Goal: Task Accomplishment & Management: Manage account settings

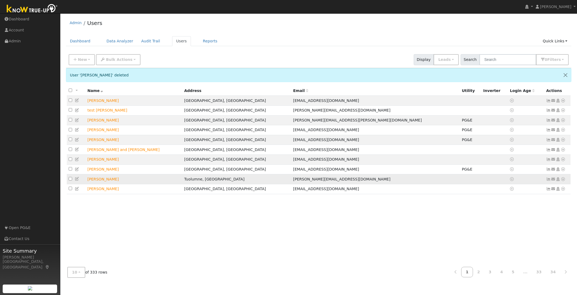
click at [563, 181] on icon at bounding box center [563, 179] width 5 height 4
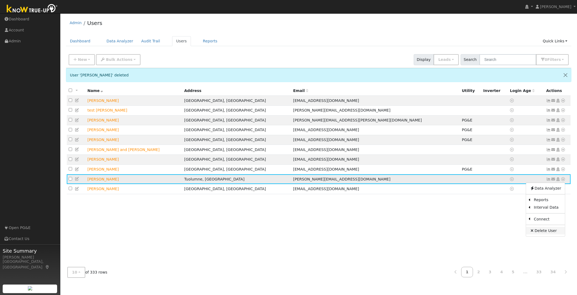
click at [542, 234] on link "Delete User" at bounding box center [545, 231] width 39 height 8
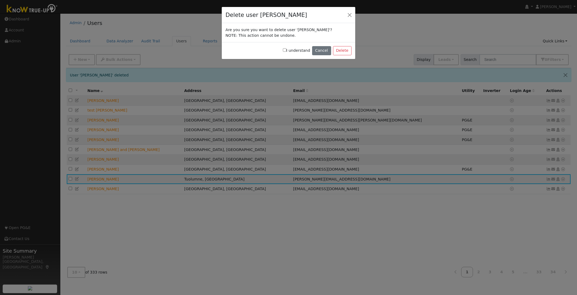
click at [289, 50] on label "I understand" at bounding box center [296, 51] width 27 height 6
click at [287, 50] on input "I understand" at bounding box center [284, 49] width 3 height 3
checkbox input "true"
click at [342, 50] on button "Delete" at bounding box center [342, 50] width 19 height 9
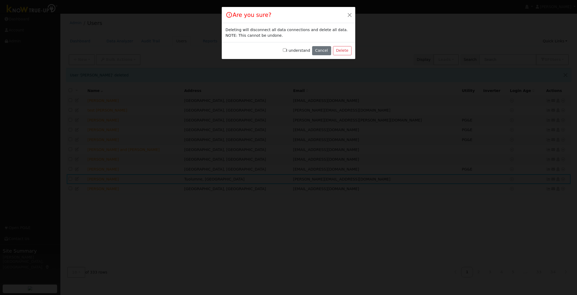
click at [287, 50] on input "I understand" at bounding box center [284, 49] width 3 height 3
checkbox input "true"
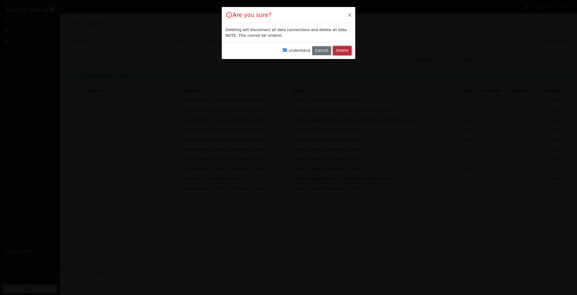
click at [340, 53] on button "Delete" at bounding box center [342, 50] width 19 height 9
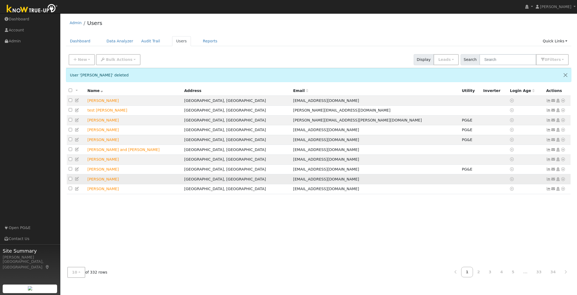
click at [564, 181] on icon at bounding box center [563, 179] width 5 height 4
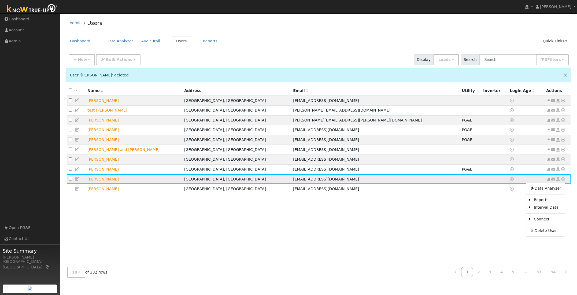
click at [564, 181] on icon at bounding box center [563, 179] width 5 height 4
click at [537, 234] on link "Delete User" at bounding box center [545, 231] width 39 height 8
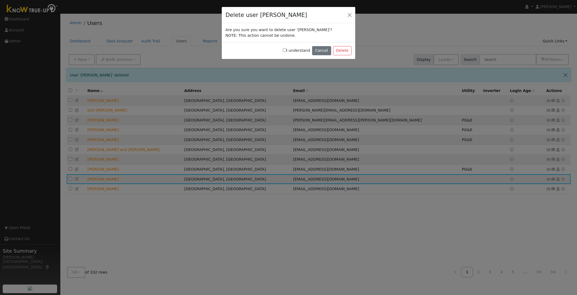
drag, startPoint x: 288, startPoint y: 49, endPoint x: 302, endPoint y: 52, distance: 14.4
click at [287, 49] on input "I understand" at bounding box center [284, 49] width 3 height 3
checkbox input "true"
click at [345, 49] on button "Delete" at bounding box center [342, 50] width 19 height 9
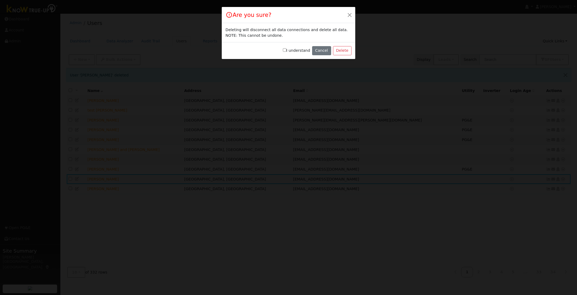
click at [287, 50] on input "I understand" at bounding box center [284, 49] width 3 height 3
checkbox input "true"
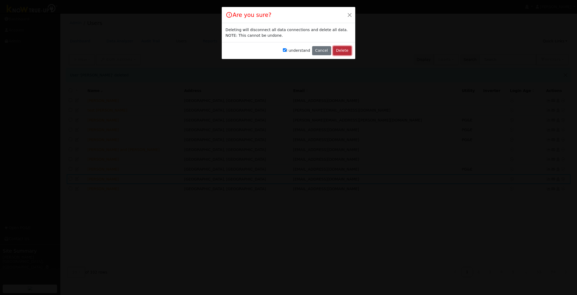
click at [343, 50] on button "Delete" at bounding box center [342, 50] width 19 height 9
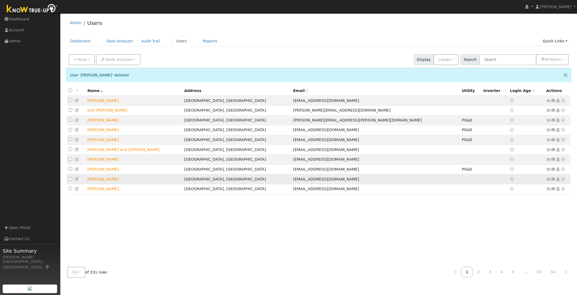
click at [563, 181] on icon at bounding box center [563, 179] width 5 height 4
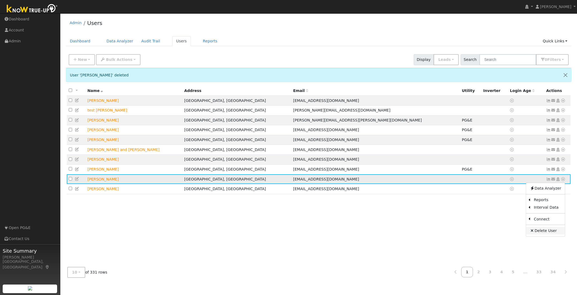
click at [541, 234] on link "Delete User" at bounding box center [545, 231] width 39 height 8
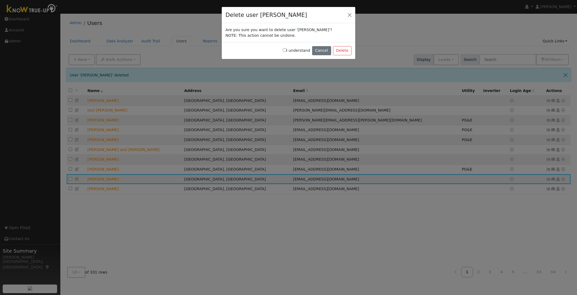
click at [287, 51] on input "I understand" at bounding box center [284, 49] width 3 height 3
checkbox input "true"
click at [342, 50] on button "Delete" at bounding box center [342, 50] width 19 height 9
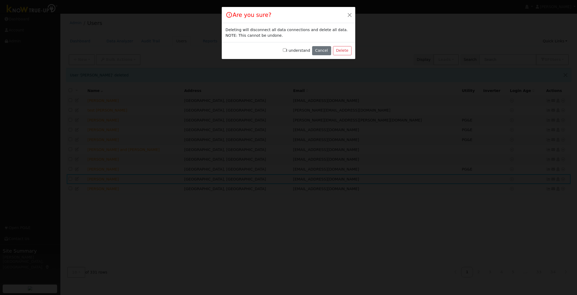
click at [287, 50] on input "I understand" at bounding box center [284, 49] width 3 height 3
checkbox input "true"
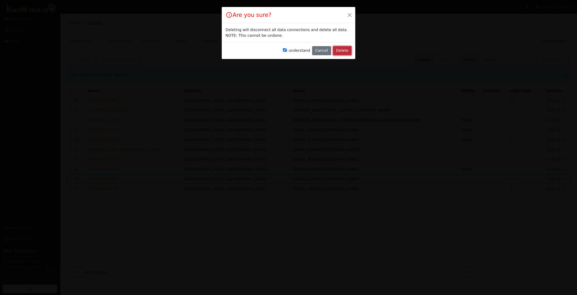
click at [345, 51] on button "Delete" at bounding box center [342, 50] width 19 height 9
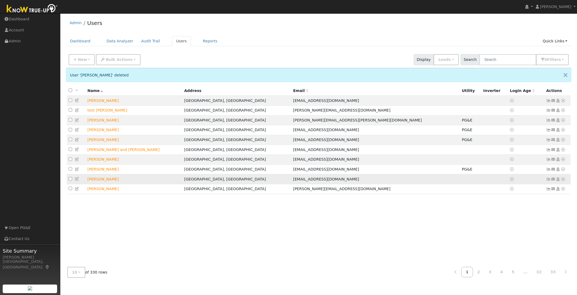
click at [563, 181] on icon at bounding box center [563, 179] width 5 height 4
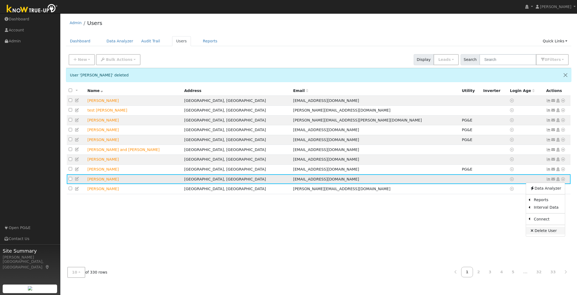
click at [543, 234] on link "Delete User" at bounding box center [545, 231] width 39 height 8
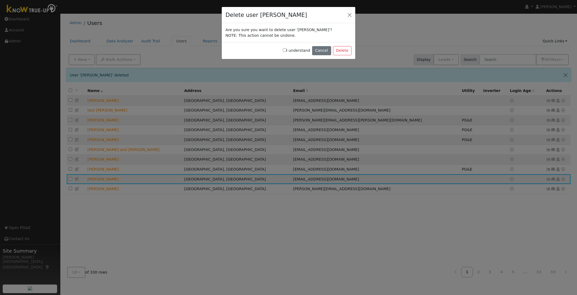
drag, startPoint x: 288, startPoint y: 50, endPoint x: 304, endPoint y: 49, distance: 15.9
click at [289, 50] on label "I understand" at bounding box center [296, 51] width 27 height 6
click at [287, 50] on input "I understand" at bounding box center [284, 49] width 3 height 3
checkbox input "true"
drag, startPoint x: 341, startPoint y: 50, endPoint x: 296, endPoint y: 49, distance: 45.1
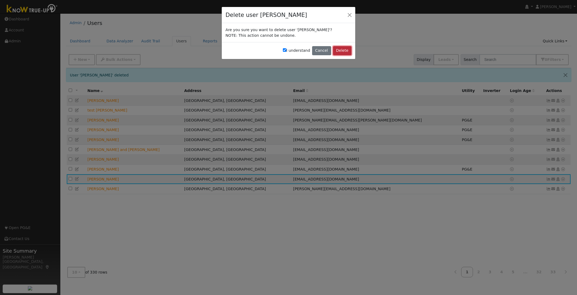
click at [341, 50] on button "Delete" at bounding box center [342, 50] width 19 height 9
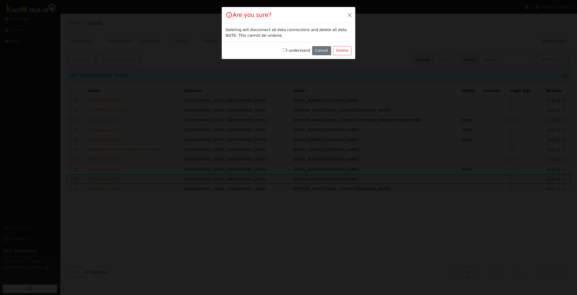
click at [287, 50] on input "I understand" at bounding box center [284, 49] width 3 height 3
checkbox input "true"
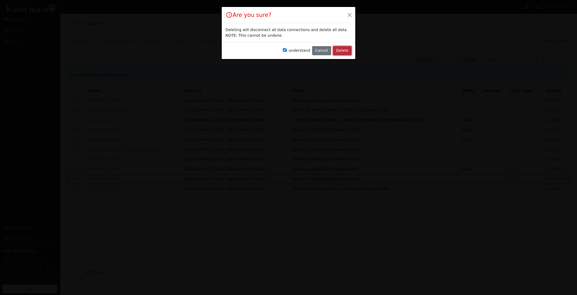
click at [347, 50] on button "Delete" at bounding box center [342, 50] width 19 height 9
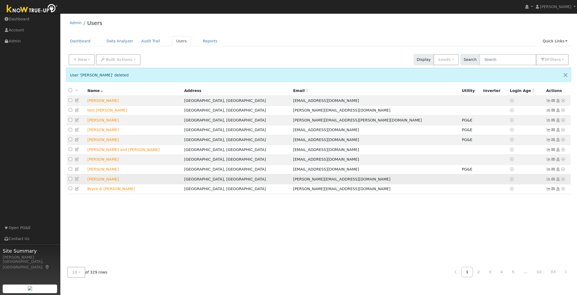
click at [564, 181] on icon at bounding box center [563, 179] width 5 height 4
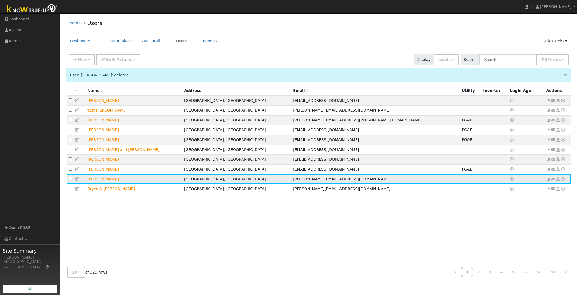
click at [564, 181] on icon at bounding box center [563, 179] width 5 height 4
click at [542, 234] on link "Delete User" at bounding box center [545, 231] width 39 height 8
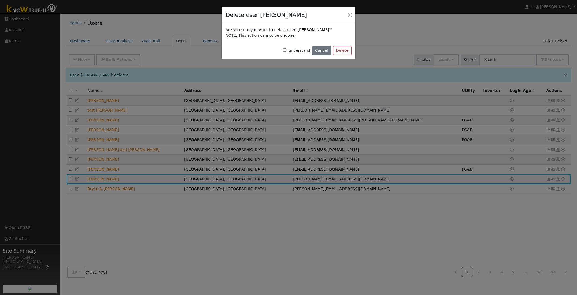
drag, startPoint x: 288, startPoint y: 51, endPoint x: 290, endPoint y: 51, distance: 2.7
click at [287, 51] on input "I understand" at bounding box center [284, 49] width 3 height 3
checkbox input "true"
drag, startPoint x: 342, startPoint y: 51, endPoint x: 322, endPoint y: 52, distance: 19.4
click at [342, 51] on button "Delete" at bounding box center [342, 50] width 19 height 9
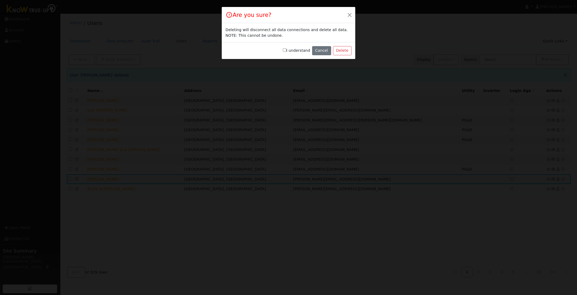
click at [287, 51] on input "I understand" at bounding box center [284, 49] width 3 height 3
checkbox input "true"
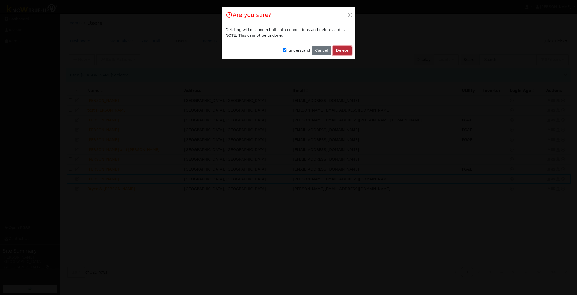
click at [345, 51] on button "Delete" at bounding box center [342, 50] width 19 height 9
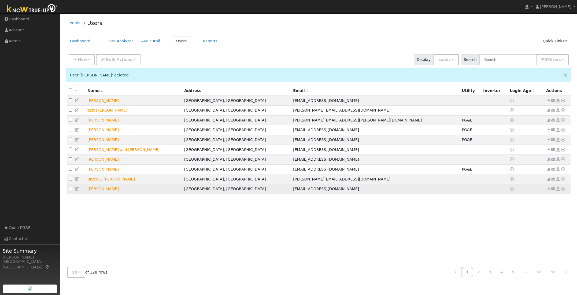
click at [563, 191] on icon at bounding box center [563, 189] width 5 height 4
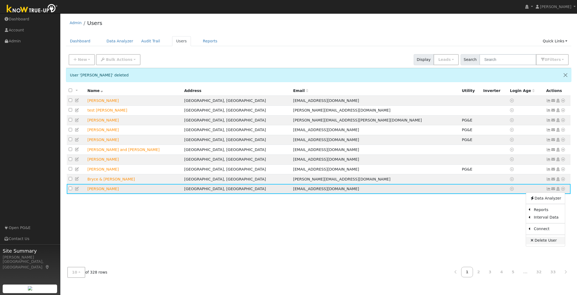
click at [540, 244] on link "Delete User" at bounding box center [545, 241] width 39 height 8
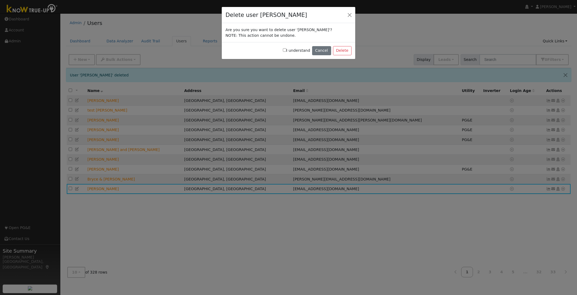
click at [285, 50] on div "I understand Cancel Delete" at bounding box center [289, 50] width 134 height 17
click at [287, 50] on input "I understand" at bounding box center [284, 49] width 3 height 3
checkbox input "true"
click at [341, 53] on button "Delete" at bounding box center [342, 50] width 19 height 9
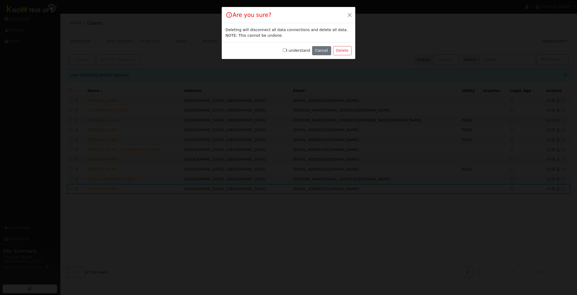
click at [287, 50] on input "I understand" at bounding box center [284, 49] width 3 height 3
checkbox input "true"
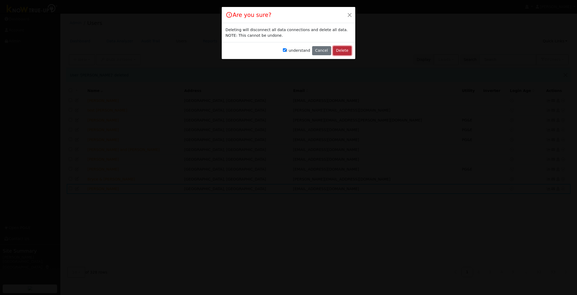
click at [339, 50] on button "Delete" at bounding box center [342, 50] width 19 height 9
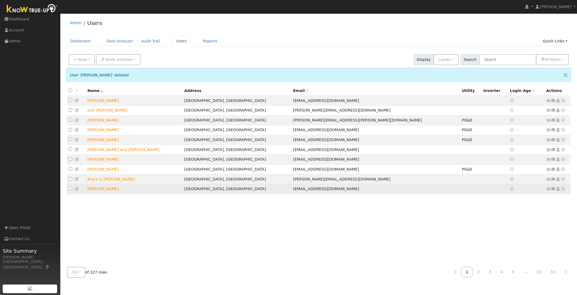
click at [564, 191] on icon at bounding box center [563, 189] width 5 height 4
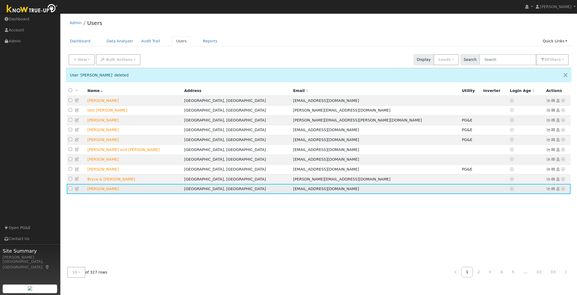
click at [564, 191] on icon at bounding box center [563, 189] width 5 height 4
click at [545, 244] on link "Delete User" at bounding box center [545, 241] width 39 height 8
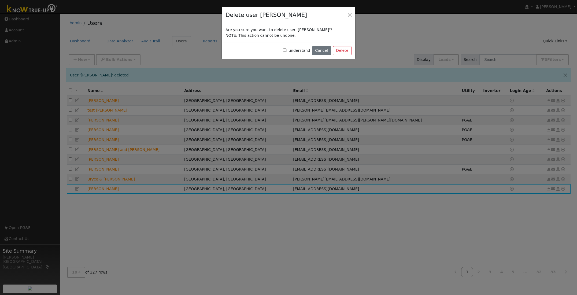
click at [287, 51] on input "I understand" at bounding box center [284, 49] width 3 height 3
checkbox input "true"
click at [343, 52] on button "Delete" at bounding box center [342, 50] width 19 height 9
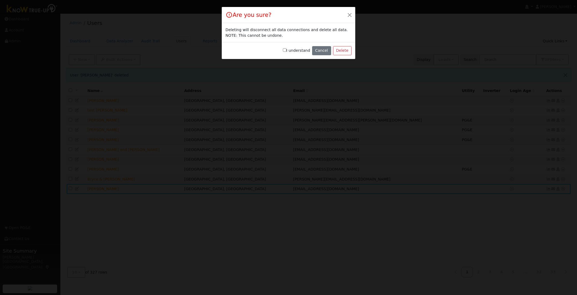
click at [288, 48] on label "I understand" at bounding box center [296, 51] width 27 height 6
click at [287, 48] on input "I understand" at bounding box center [284, 49] width 3 height 3
checkbox input "true"
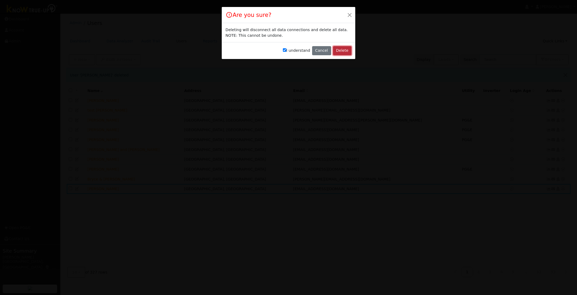
click at [338, 51] on button "Delete" at bounding box center [342, 50] width 19 height 9
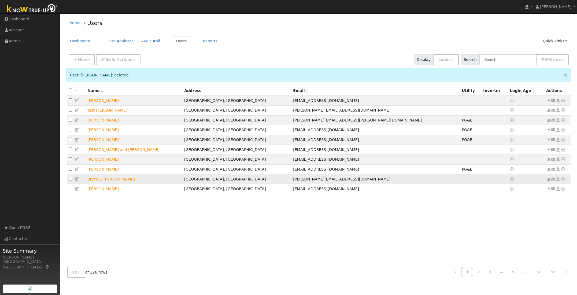
click at [563, 181] on icon at bounding box center [563, 179] width 5 height 4
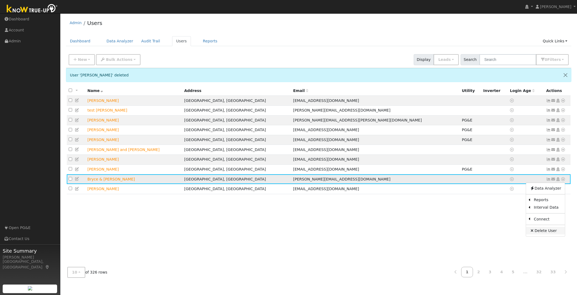
click at [542, 233] on link "Delete User" at bounding box center [545, 231] width 39 height 8
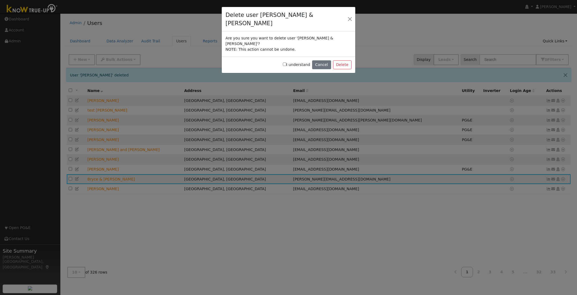
click at [286, 63] on input "I understand" at bounding box center [284, 64] width 3 height 3
checkbox input "true"
click at [346, 60] on button "Delete" at bounding box center [342, 64] width 19 height 9
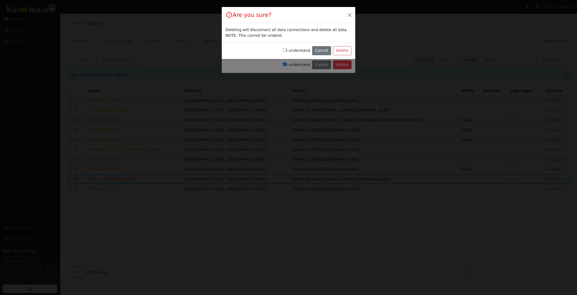
click at [287, 51] on input "I understand" at bounding box center [284, 49] width 3 height 3
checkbox input "true"
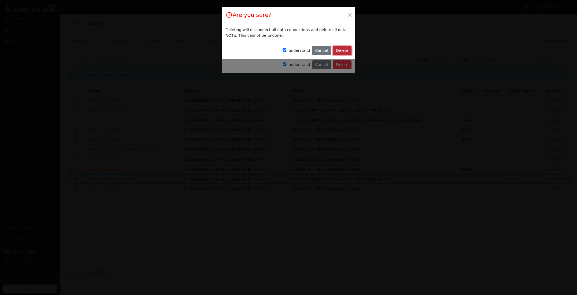
click at [347, 50] on button "Delete" at bounding box center [342, 50] width 19 height 9
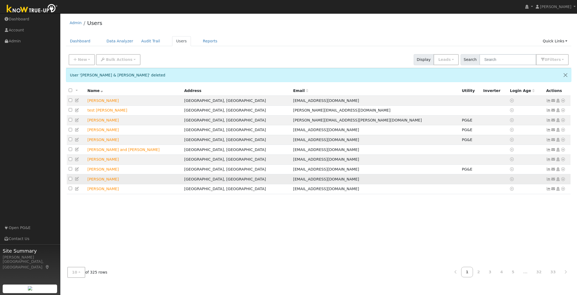
click at [563, 181] on icon at bounding box center [563, 179] width 5 height 4
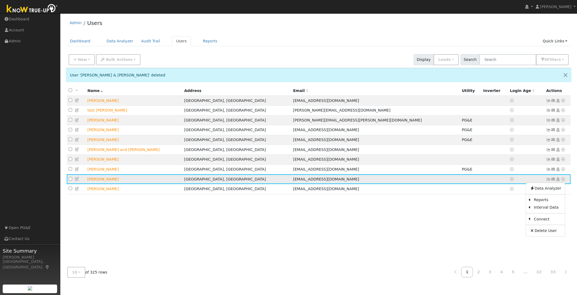
click at [563, 181] on icon at bounding box center [563, 179] width 5 height 4
click at [539, 234] on link "Delete User" at bounding box center [545, 231] width 39 height 8
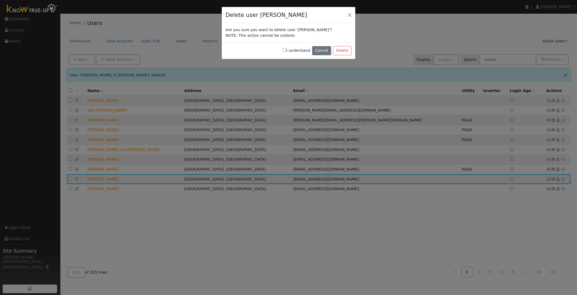
drag, startPoint x: 288, startPoint y: 51, endPoint x: 296, endPoint y: 50, distance: 8.9
click at [287, 51] on input "I understand" at bounding box center [284, 49] width 3 height 3
checkbox input "true"
drag, startPoint x: 344, startPoint y: 49, endPoint x: 340, endPoint y: 50, distance: 4.1
click at [344, 49] on button "Delete" at bounding box center [342, 50] width 19 height 9
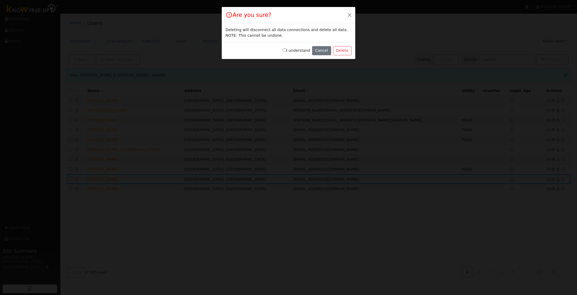
click at [287, 50] on input "I understand" at bounding box center [284, 49] width 3 height 3
checkbox input "true"
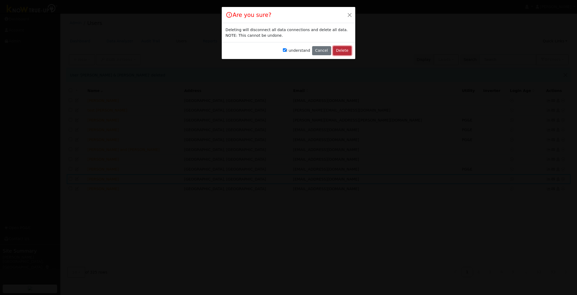
click at [346, 49] on button "Delete" at bounding box center [342, 50] width 19 height 9
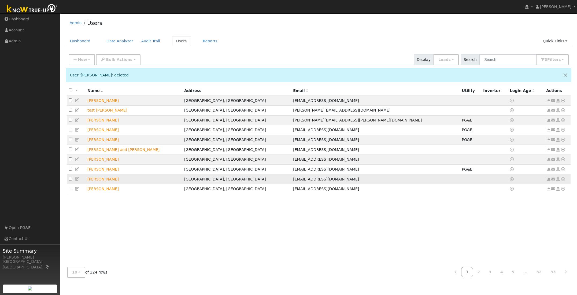
click at [562, 181] on icon at bounding box center [563, 179] width 5 height 4
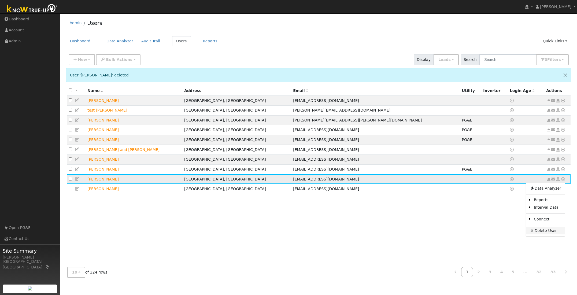
click at [543, 233] on link "Delete User" at bounding box center [545, 231] width 39 height 8
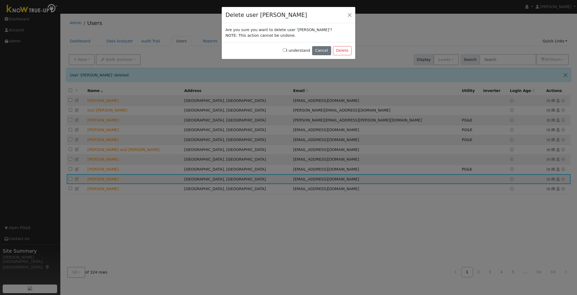
click at [287, 50] on input "I understand" at bounding box center [284, 49] width 3 height 3
checkbox input "true"
click at [343, 47] on button "Delete" at bounding box center [342, 50] width 19 height 9
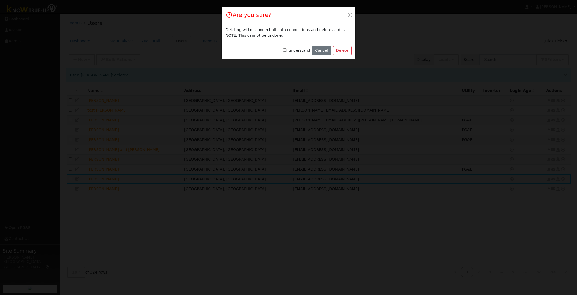
drag, startPoint x: 289, startPoint y: 50, endPoint x: 304, endPoint y: 50, distance: 15.6
click at [287, 50] on input "I understand" at bounding box center [284, 49] width 3 height 3
checkbox input "true"
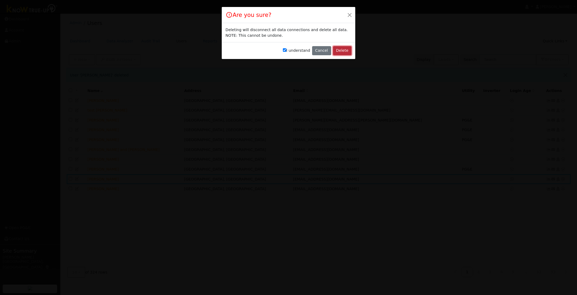
click at [340, 49] on button "Delete" at bounding box center [342, 50] width 19 height 9
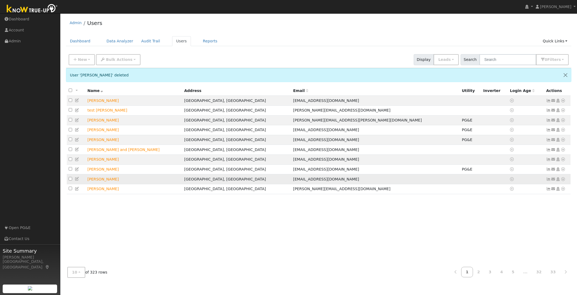
click at [563, 181] on icon at bounding box center [563, 179] width 5 height 4
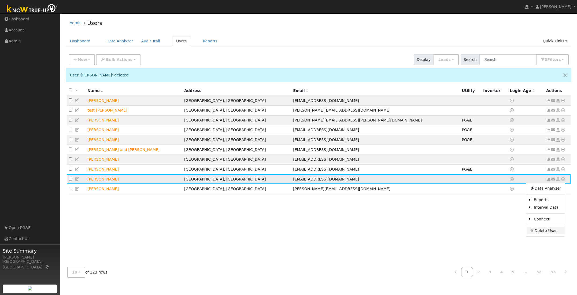
click at [541, 234] on link "Delete User" at bounding box center [545, 231] width 39 height 8
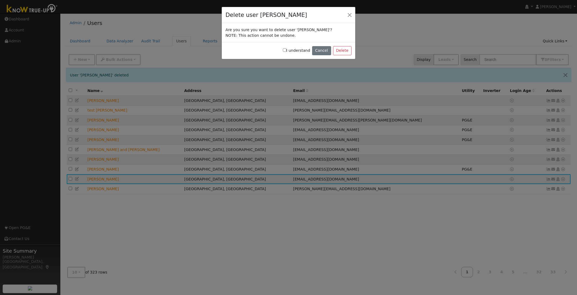
click at [287, 50] on input "I understand" at bounding box center [284, 49] width 3 height 3
checkbox input "true"
drag, startPoint x: 344, startPoint y: 50, endPoint x: 342, endPoint y: 51, distance: 2.7
click at [344, 50] on button "Delete" at bounding box center [342, 50] width 19 height 9
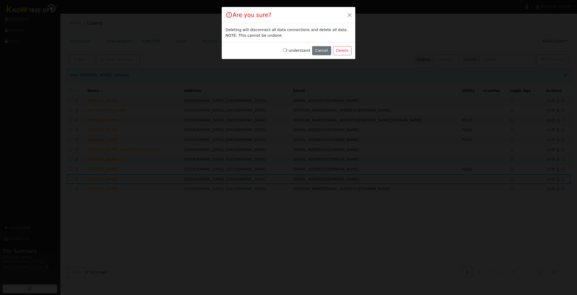
click at [287, 50] on input "I understand" at bounding box center [284, 49] width 3 height 3
checkbox input "true"
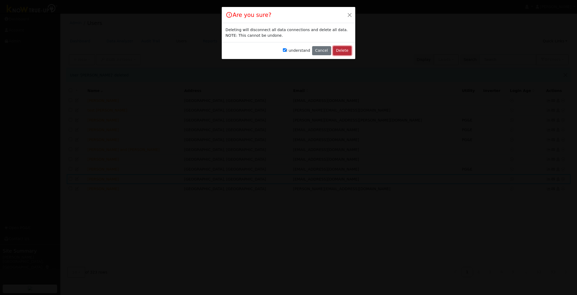
click at [345, 50] on button "Delete" at bounding box center [342, 50] width 19 height 9
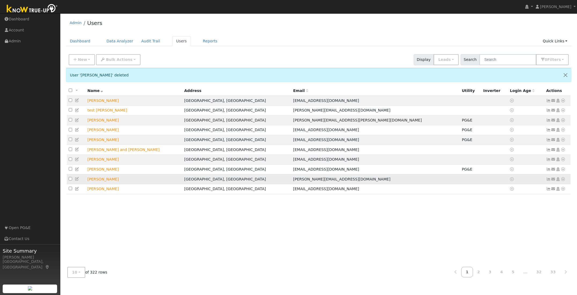
click at [563, 181] on icon at bounding box center [563, 179] width 5 height 4
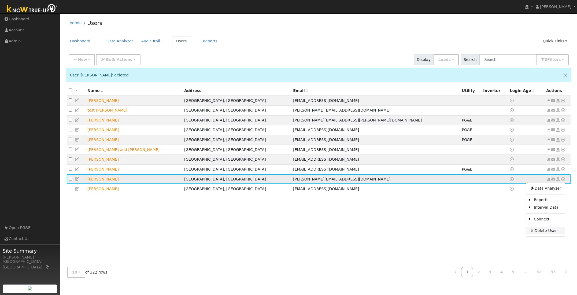
click at [544, 234] on link "Delete User" at bounding box center [545, 231] width 39 height 8
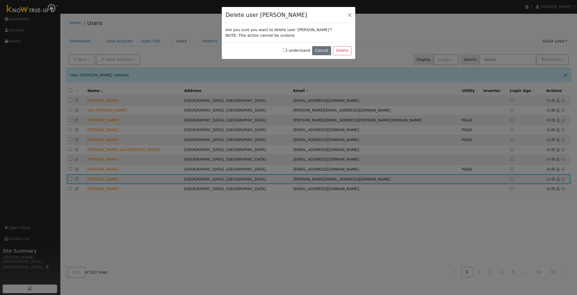
drag, startPoint x: 287, startPoint y: 50, endPoint x: 291, endPoint y: 50, distance: 4.1
click at [287, 50] on input "I understand" at bounding box center [284, 49] width 3 height 3
checkbox input "true"
click at [348, 52] on button "Delete" at bounding box center [342, 50] width 19 height 9
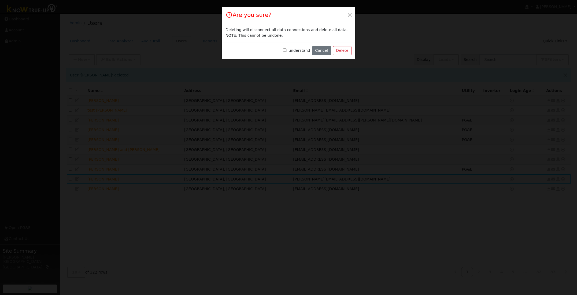
drag, startPoint x: 286, startPoint y: 50, endPoint x: 297, endPoint y: 51, distance: 10.6
click at [286, 50] on input "I understand" at bounding box center [284, 49] width 3 height 3
checkbox input "true"
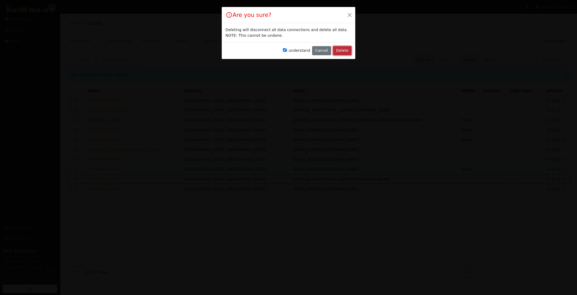
click at [342, 50] on button "Delete" at bounding box center [342, 50] width 19 height 9
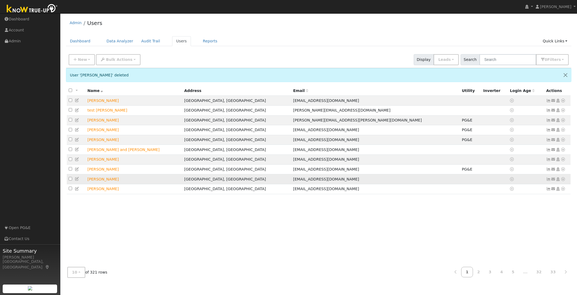
click at [564, 181] on icon at bounding box center [563, 179] width 5 height 4
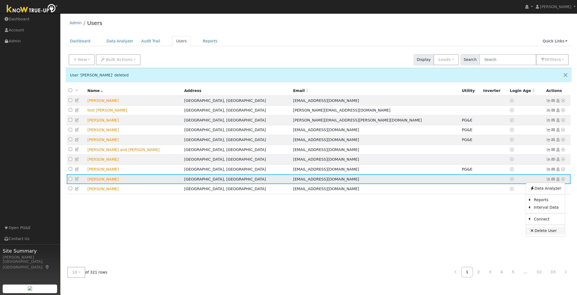
click at [548, 233] on link "Delete User" at bounding box center [545, 231] width 39 height 8
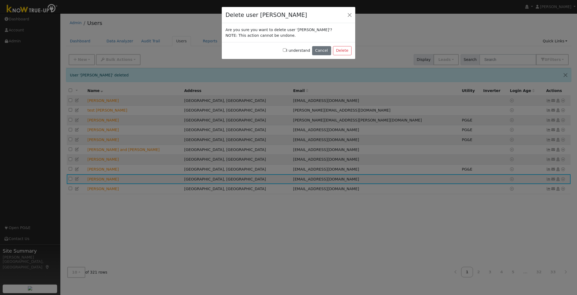
drag, startPoint x: 287, startPoint y: 51, endPoint x: 290, endPoint y: 52, distance: 2.7
click at [287, 51] on input "I understand" at bounding box center [284, 49] width 3 height 3
checkbox input "true"
drag, startPoint x: 341, startPoint y: 52, endPoint x: 338, endPoint y: 52, distance: 3.2
click at [341, 52] on button "Delete" at bounding box center [342, 50] width 19 height 9
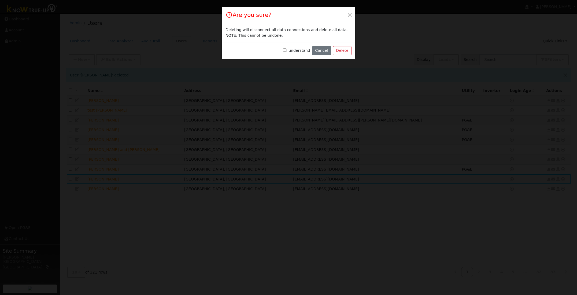
click at [287, 51] on input "I understand" at bounding box center [284, 49] width 3 height 3
checkbox input "true"
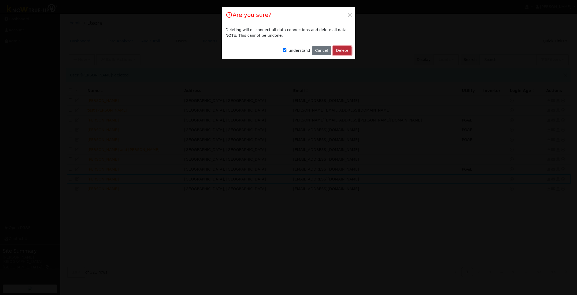
click at [344, 51] on button "Delete" at bounding box center [342, 50] width 19 height 9
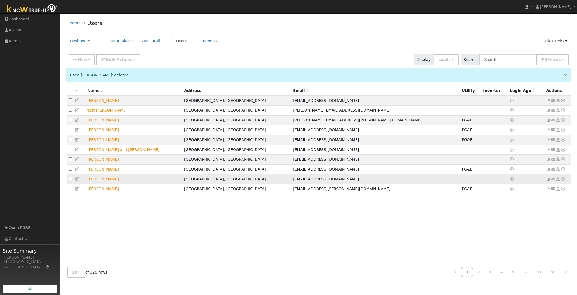
click at [563, 181] on icon at bounding box center [563, 179] width 5 height 4
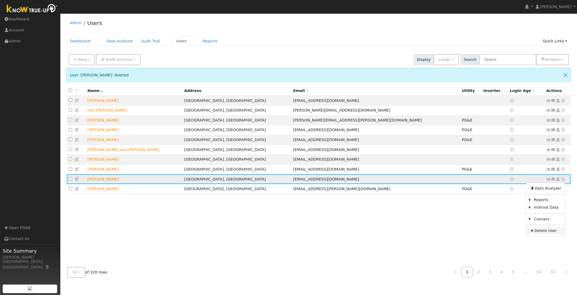
click at [542, 234] on link "Delete User" at bounding box center [545, 231] width 39 height 8
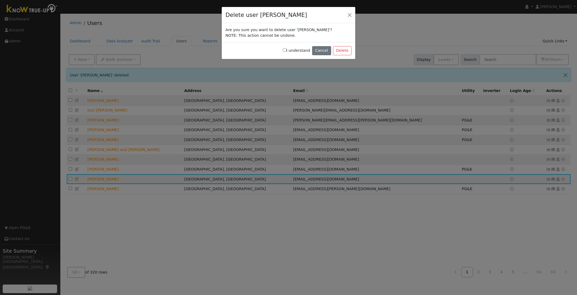
click at [287, 50] on input "I understand" at bounding box center [284, 49] width 3 height 3
checkbox input "true"
click at [335, 49] on button "Delete" at bounding box center [342, 50] width 19 height 9
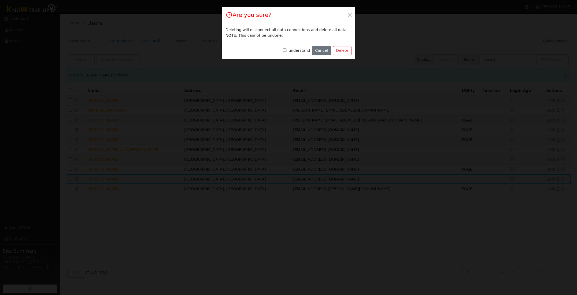
click at [287, 50] on input "I understand" at bounding box center [284, 49] width 3 height 3
checkbox input "true"
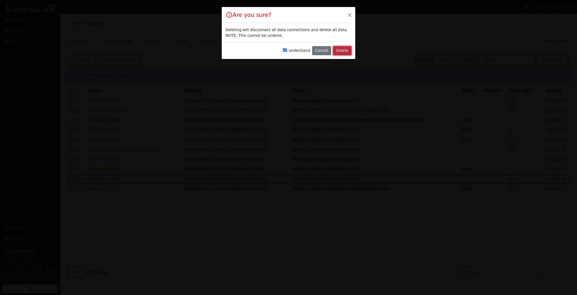
click at [342, 49] on button "Delete" at bounding box center [342, 50] width 19 height 9
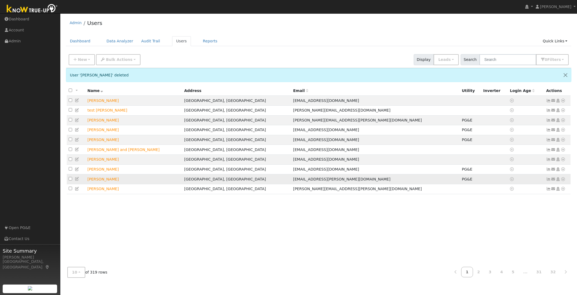
click at [563, 181] on icon at bounding box center [563, 179] width 5 height 4
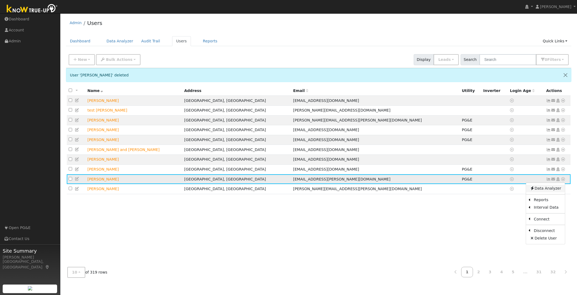
click at [544, 192] on link "Data Analyzer" at bounding box center [545, 189] width 39 height 8
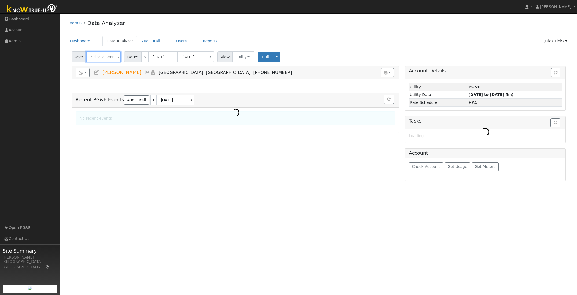
type input "[PERSON_NAME]"
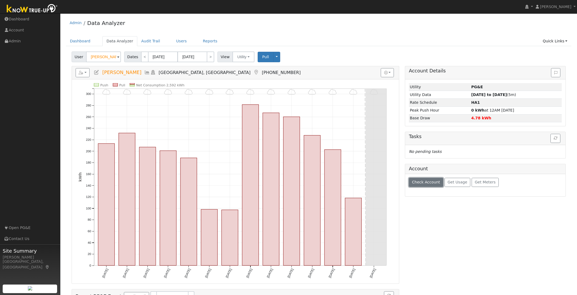
click at [427, 183] on span "Check Account" at bounding box center [426, 182] width 28 height 4
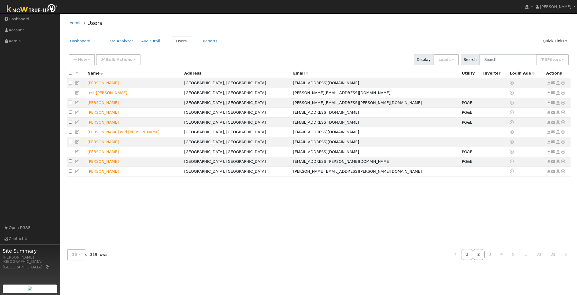
click at [482, 254] on link "2" at bounding box center [479, 254] width 12 height 10
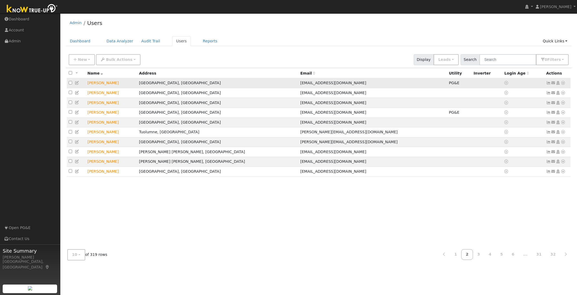
click at [563, 84] on icon at bounding box center [563, 83] width 5 height 4
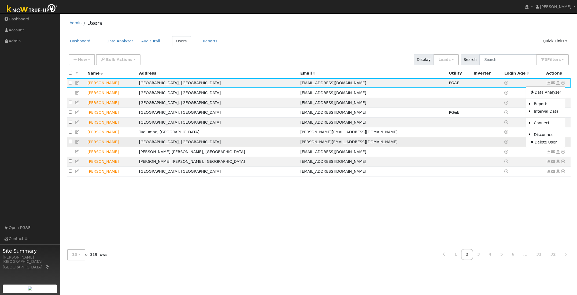
click at [546, 142] on link "Delete User" at bounding box center [545, 142] width 39 height 8
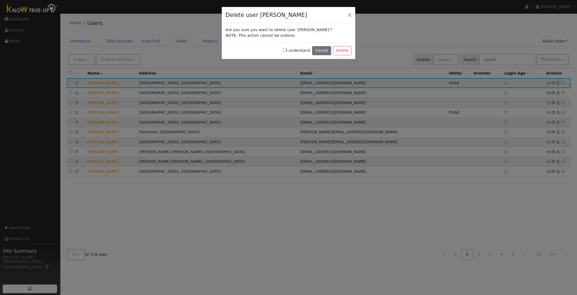
drag, startPoint x: 287, startPoint y: 50, endPoint x: 308, endPoint y: 53, distance: 21.2
click at [287, 50] on input "I understand" at bounding box center [284, 49] width 3 height 3
checkbox input "true"
drag, startPoint x: 345, startPoint y: 50, endPoint x: 329, endPoint y: 51, distance: 15.9
click at [345, 50] on button "Delete" at bounding box center [342, 50] width 19 height 9
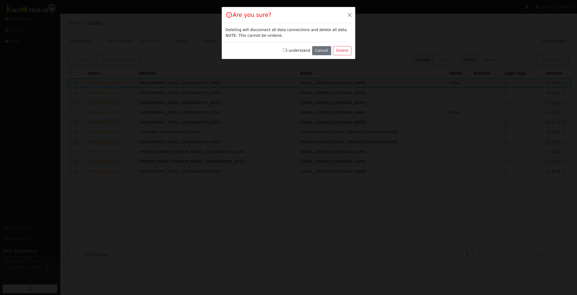
click at [287, 51] on input "I understand" at bounding box center [284, 49] width 3 height 3
checkbox input "true"
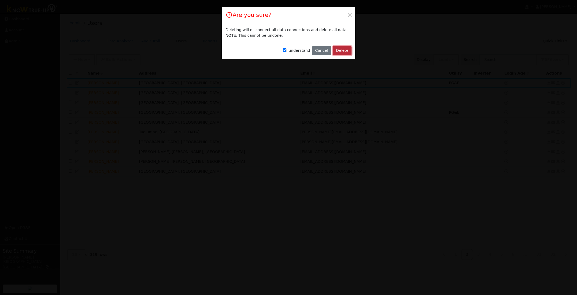
click at [345, 50] on button "Delete" at bounding box center [342, 50] width 19 height 9
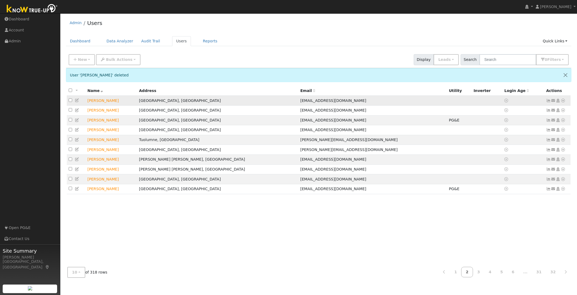
click at [563, 101] on icon at bounding box center [563, 101] width 5 height 4
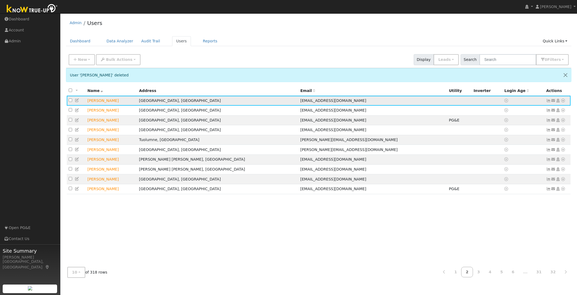
click at [563, 101] on icon at bounding box center [563, 101] width 5 height 4
click at [547, 153] on link "Delete User" at bounding box center [545, 152] width 39 height 8
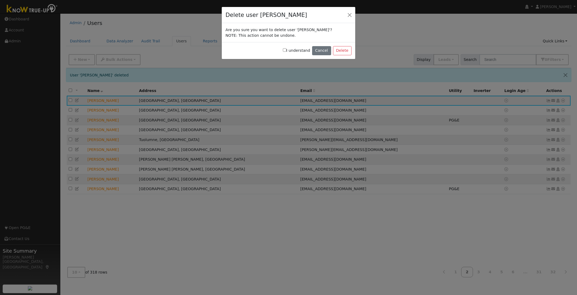
click at [287, 51] on input "I understand" at bounding box center [284, 49] width 3 height 3
checkbox input "true"
drag, startPoint x: 338, startPoint y: 50, endPoint x: 328, endPoint y: 51, distance: 10.0
click at [338, 50] on button "Delete" at bounding box center [342, 50] width 19 height 9
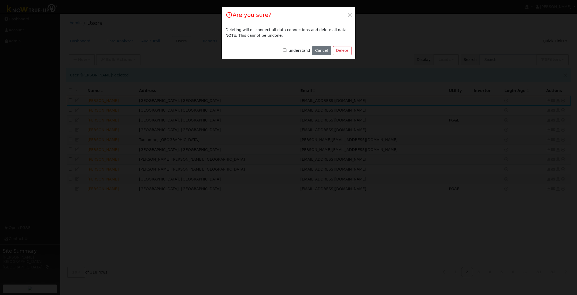
click at [287, 50] on input "I understand" at bounding box center [284, 49] width 3 height 3
checkbox input "true"
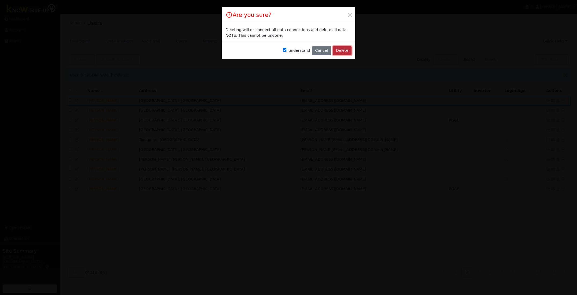
click at [343, 50] on button "Delete" at bounding box center [342, 50] width 19 height 9
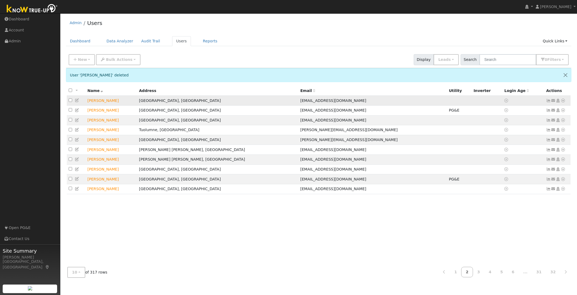
click at [564, 101] on icon at bounding box center [563, 101] width 5 height 4
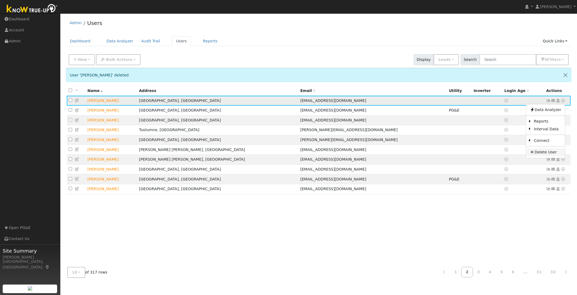
click at [544, 151] on link "Delete User" at bounding box center [545, 152] width 39 height 8
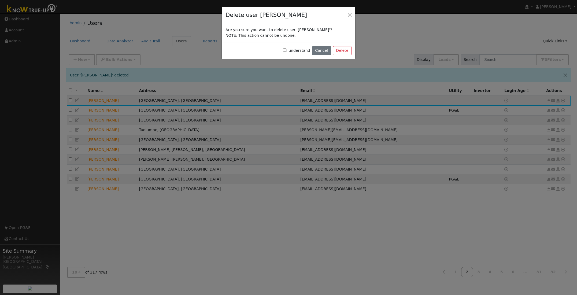
drag, startPoint x: 287, startPoint y: 50, endPoint x: 308, endPoint y: 54, distance: 21.3
click at [287, 50] on input "I understand" at bounding box center [284, 49] width 3 height 3
checkbox input "true"
click at [345, 51] on button "Delete" at bounding box center [342, 50] width 19 height 9
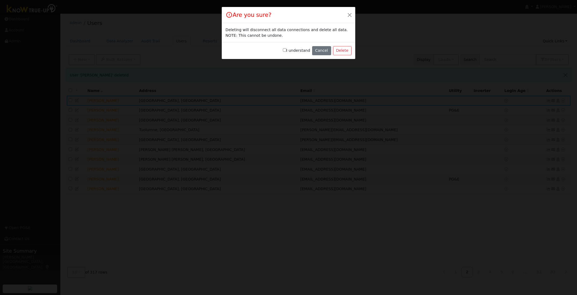
drag, startPoint x: 287, startPoint y: 50, endPoint x: 290, endPoint y: 50, distance: 3.5
click at [287, 50] on input "I understand" at bounding box center [284, 49] width 3 height 3
checkbox input "true"
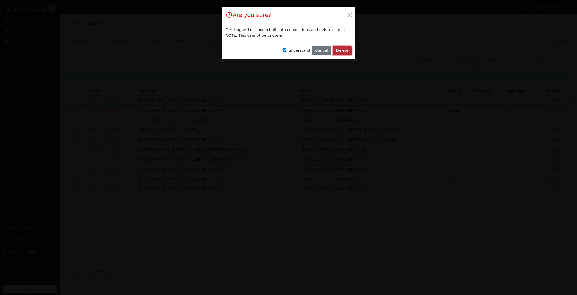
click at [339, 50] on button "Delete" at bounding box center [342, 50] width 19 height 9
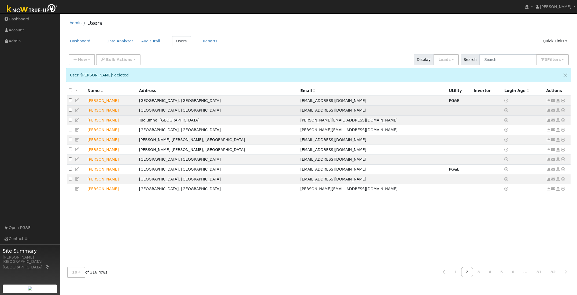
click at [563, 111] on icon at bounding box center [563, 110] width 5 height 4
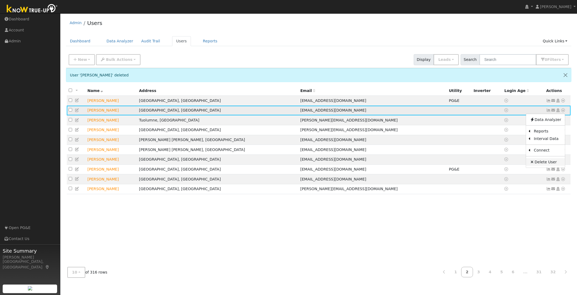
click at [542, 161] on link "Delete User" at bounding box center [545, 162] width 39 height 8
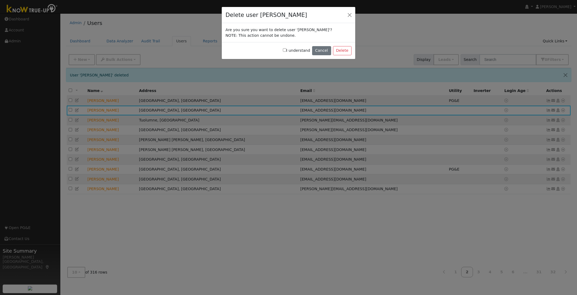
click at [287, 49] on input "I understand" at bounding box center [284, 49] width 3 height 3
checkbox input "true"
drag, startPoint x: 344, startPoint y: 53, endPoint x: 329, endPoint y: 52, distance: 14.8
click at [344, 53] on button "Delete" at bounding box center [342, 50] width 19 height 9
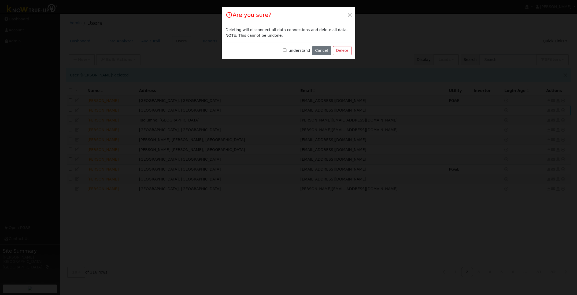
click at [287, 50] on input "I understand" at bounding box center [284, 49] width 3 height 3
checkbox input "true"
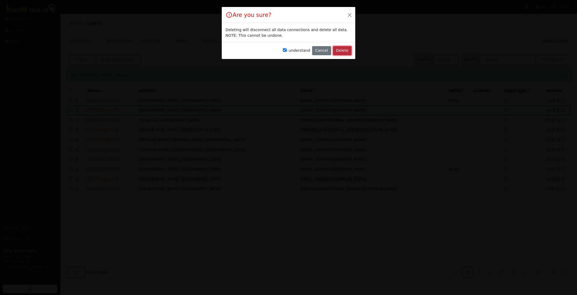
click at [345, 51] on button "Delete" at bounding box center [342, 50] width 19 height 9
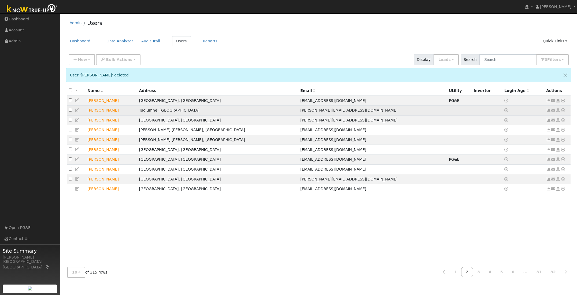
click at [564, 111] on icon at bounding box center [563, 110] width 5 height 4
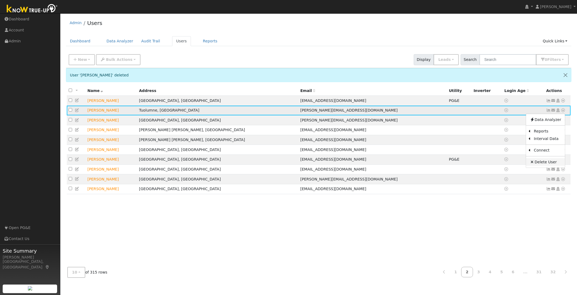
click at [543, 163] on link "Delete User" at bounding box center [545, 162] width 39 height 8
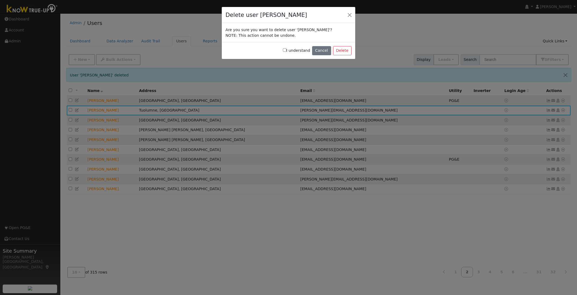
drag, startPoint x: 288, startPoint y: 50, endPoint x: 294, endPoint y: 50, distance: 6.2
click at [287, 50] on input "I understand" at bounding box center [284, 49] width 3 height 3
checkbox input "true"
drag, startPoint x: 344, startPoint y: 50, endPoint x: 305, endPoint y: 49, distance: 38.7
click at [343, 50] on button "Delete" at bounding box center [342, 50] width 19 height 9
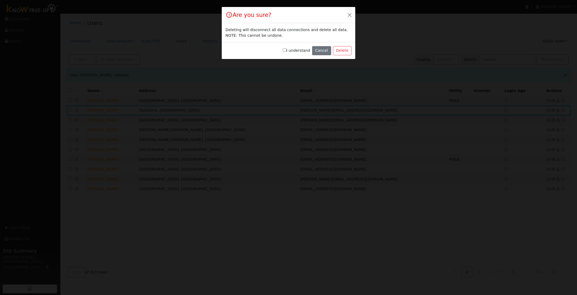
click at [285, 50] on div "I understand Cancel Delete" at bounding box center [289, 50] width 134 height 17
click at [287, 50] on input "I understand" at bounding box center [284, 49] width 3 height 3
checkbox input "true"
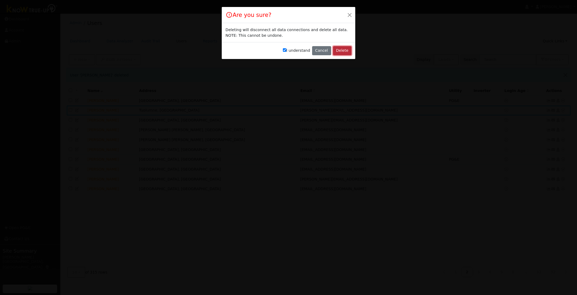
click at [344, 49] on button "Delete" at bounding box center [342, 50] width 19 height 9
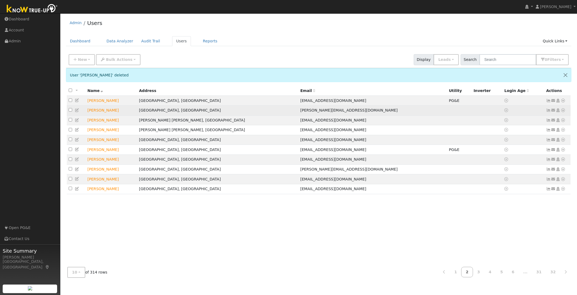
click at [564, 111] on icon at bounding box center [563, 110] width 5 height 4
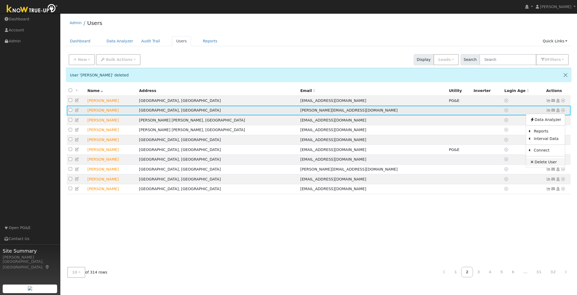
click at [541, 163] on link "Delete User" at bounding box center [545, 162] width 39 height 8
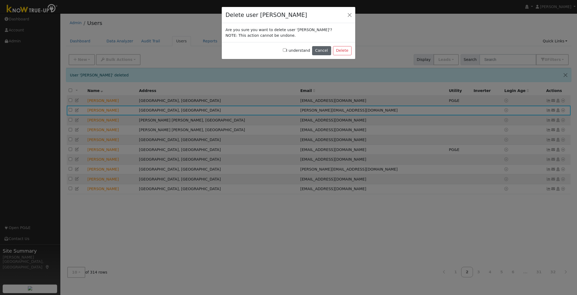
drag, startPoint x: 288, startPoint y: 50, endPoint x: 330, endPoint y: 50, distance: 41.9
click at [287, 50] on input "I understand" at bounding box center [284, 49] width 3 height 3
checkbox input "true"
click at [366, 50] on div "Delete user Christopher Cloos Are you sure you want to delete user 'Christopher…" at bounding box center [288, 147] width 577 height 295
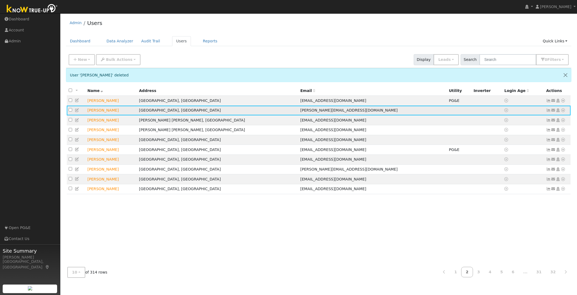
click at [563, 111] on icon at bounding box center [563, 110] width 5 height 4
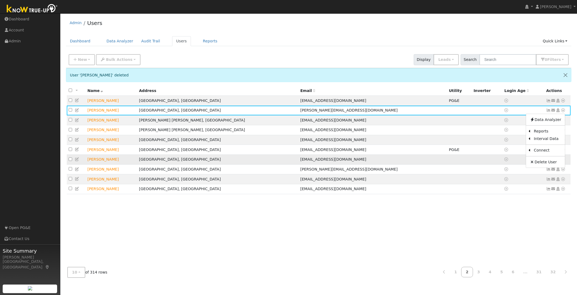
click at [540, 162] on link "Delete User" at bounding box center [545, 162] width 39 height 8
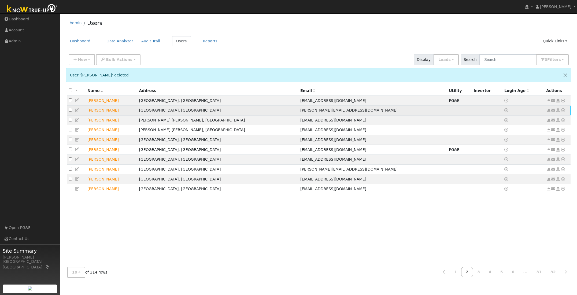
click at [563, 111] on icon at bounding box center [563, 110] width 5 height 4
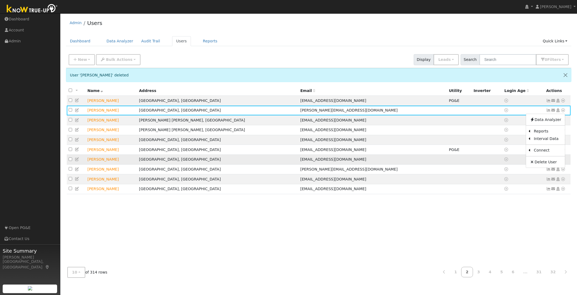
click at [542, 162] on link "Delete User" at bounding box center [545, 162] width 39 height 8
click at [192, 32] on div "Admin Users Dashboard Data Analyzer Audit Trail Users Reports Quick Links Quick…" at bounding box center [319, 149] width 512 height 266
click at [76, 42] on link "Dashboard" at bounding box center [80, 41] width 29 height 10
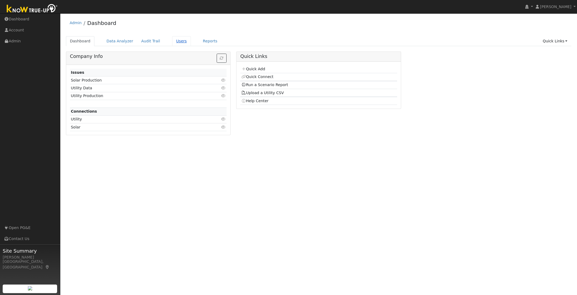
click at [174, 41] on link "Users" at bounding box center [181, 41] width 19 height 10
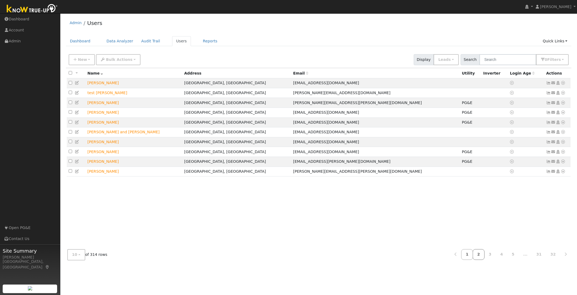
click at [480, 253] on link "2" at bounding box center [479, 254] width 12 height 10
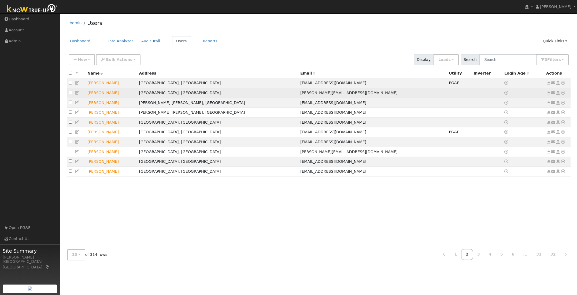
click at [564, 94] on icon at bounding box center [563, 93] width 5 height 4
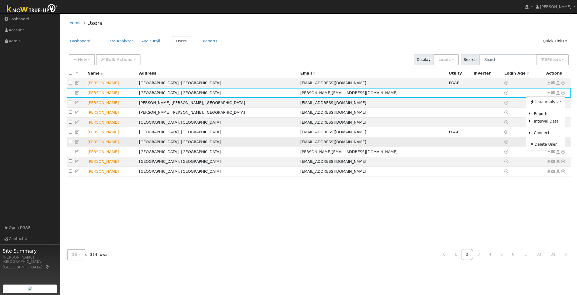
click at [543, 146] on link "Delete User" at bounding box center [545, 145] width 39 height 8
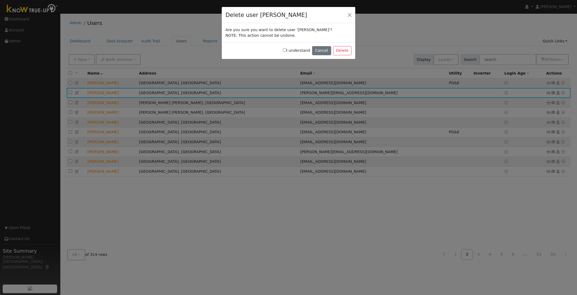
click at [287, 50] on input "I understand" at bounding box center [284, 49] width 3 height 3
checkbox input "true"
click at [341, 49] on button "Delete" at bounding box center [342, 50] width 19 height 9
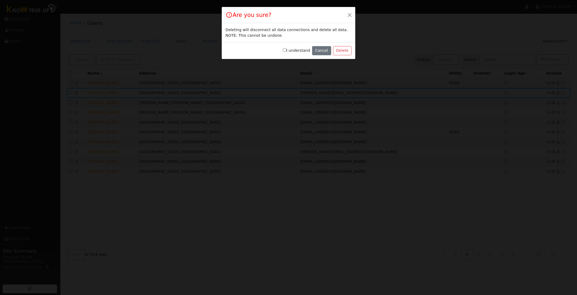
drag, startPoint x: 288, startPoint y: 50, endPoint x: 305, endPoint y: 51, distance: 17.5
click at [287, 50] on input "I understand" at bounding box center [284, 49] width 3 height 3
checkbox input "true"
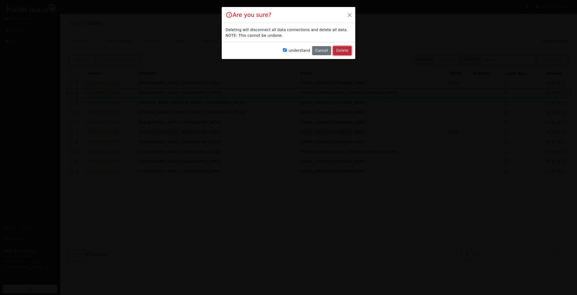
click at [343, 49] on button "Delete" at bounding box center [342, 50] width 19 height 9
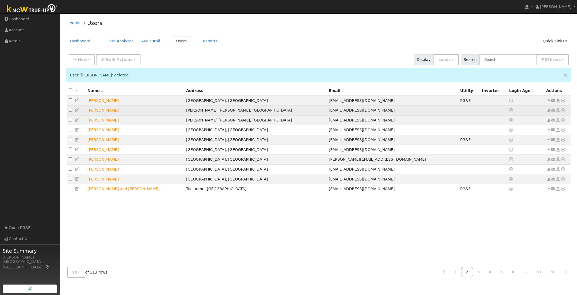
click at [563, 111] on icon at bounding box center [563, 110] width 5 height 4
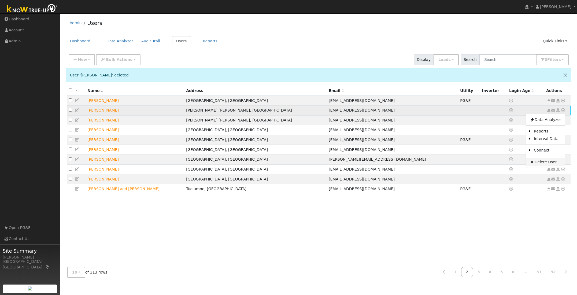
click at [544, 162] on link "Delete User" at bounding box center [545, 162] width 39 height 8
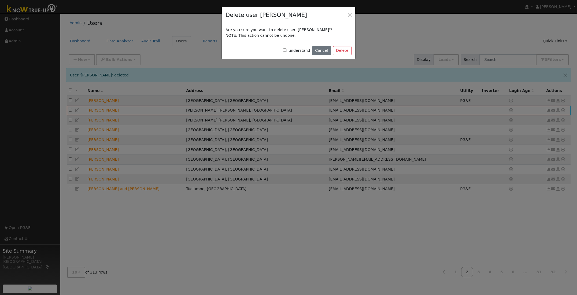
drag, startPoint x: 288, startPoint y: 51, endPoint x: 294, endPoint y: 50, distance: 6.5
click at [287, 51] on input "I understand" at bounding box center [284, 49] width 3 height 3
checkbox input "true"
drag, startPoint x: 344, startPoint y: 49, endPoint x: 318, endPoint y: 51, distance: 26.4
click at [344, 49] on button "Delete" at bounding box center [342, 50] width 19 height 9
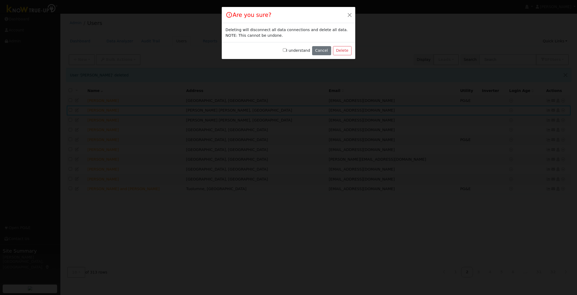
click at [287, 50] on input "I understand" at bounding box center [284, 49] width 3 height 3
checkbox input "true"
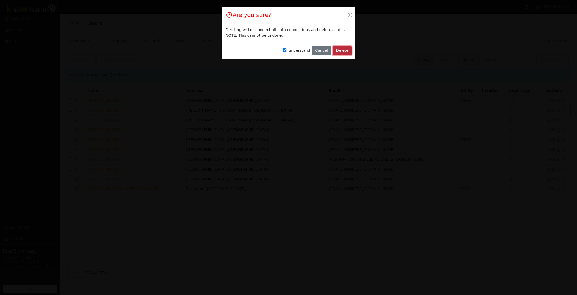
click at [341, 49] on button "Delete" at bounding box center [342, 50] width 19 height 9
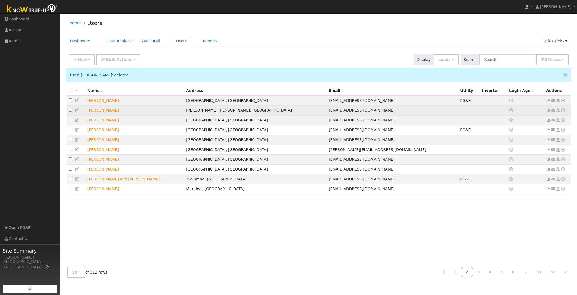
click at [563, 111] on icon at bounding box center [563, 110] width 5 height 4
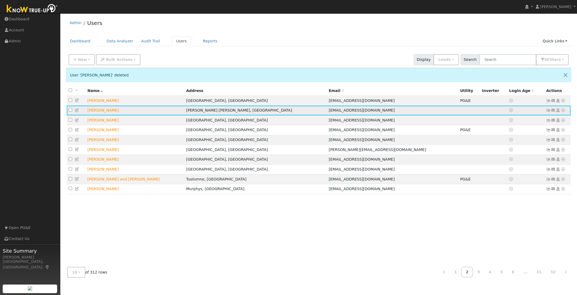
click at [563, 111] on icon at bounding box center [563, 110] width 5 height 4
click at [545, 162] on link "Delete User" at bounding box center [545, 162] width 39 height 8
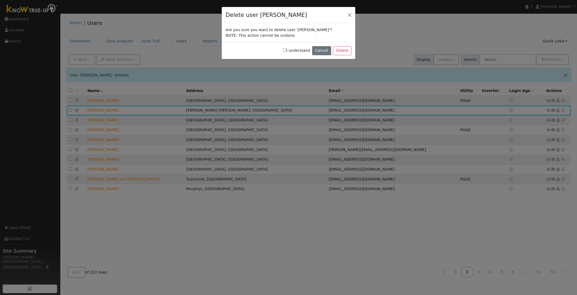
drag, startPoint x: 287, startPoint y: 51, endPoint x: 306, endPoint y: 52, distance: 18.8
click at [287, 51] on input "I understand" at bounding box center [284, 49] width 3 height 3
checkbox input "true"
drag, startPoint x: 344, startPoint y: 51, endPoint x: 336, endPoint y: 51, distance: 7.5
click at [344, 51] on button "Delete" at bounding box center [342, 50] width 19 height 9
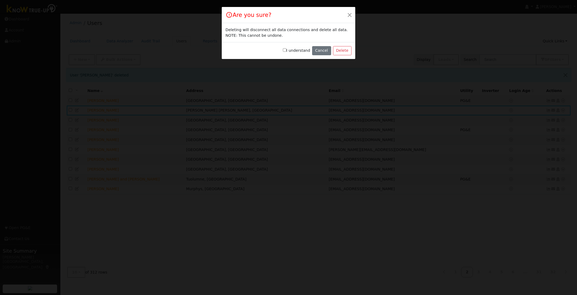
drag, startPoint x: 286, startPoint y: 50, endPoint x: 312, endPoint y: 54, distance: 25.9
click at [286, 50] on input "I understand" at bounding box center [284, 49] width 3 height 3
checkbox input "true"
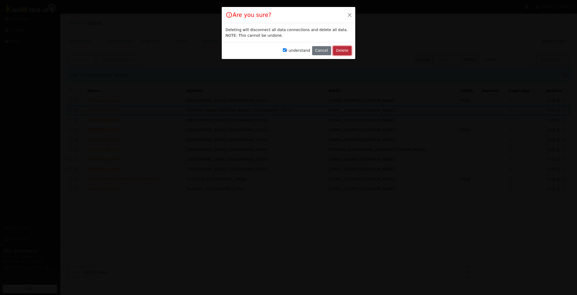
click at [339, 51] on button "Delete" at bounding box center [342, 50] width 19 height 9
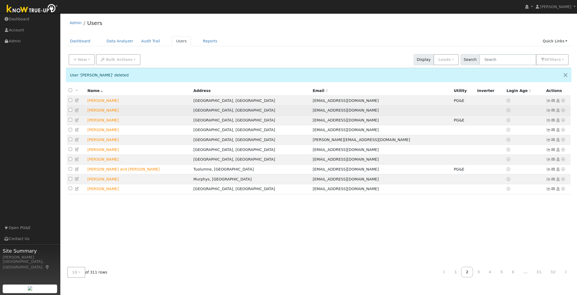
click at [563, 111] on icon at bounding box center [563, 110] width 5 height 4
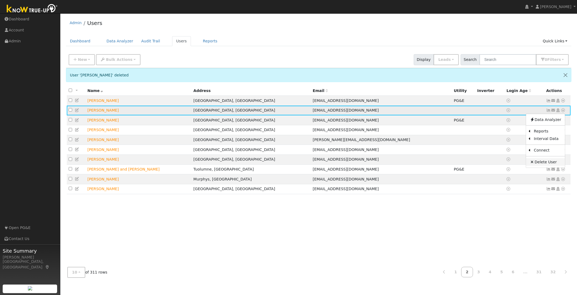
click at [551, 163] on link "Delete User" at bounding box center [545, 162] width 39 height 8
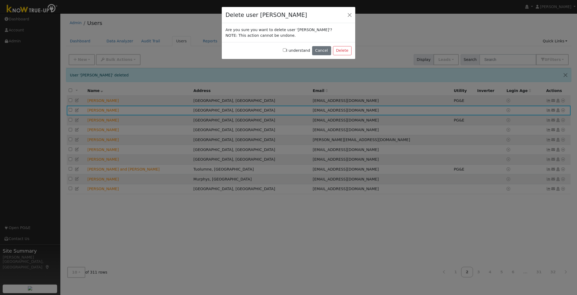
click at [287, 50] on input "I understand" at bounding box center [284, 49] width 3 height 3
checkbox input "true"
drag, startPoint x: 342, startPoint y: 50, endPoint x: 324, endPoint y: 50, distance: 17.7
click at [341, 50] on button "Delete" at bounding box center [342, 50] width 19 height 9
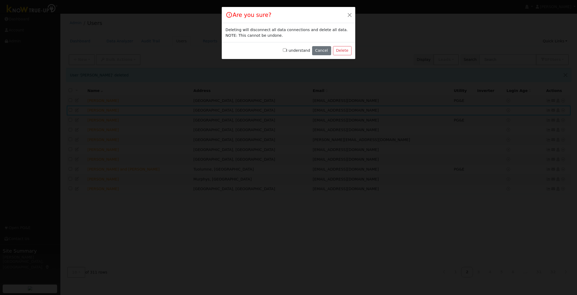
drag, startPoint x: 287, startPoint y: 50, endPoint x: 300, endPoint y: 50, distance: 13.7
click at [287, 50] on input "I understand" at bounding box center [284, 49] width 3 height 3
checkbox input "true"
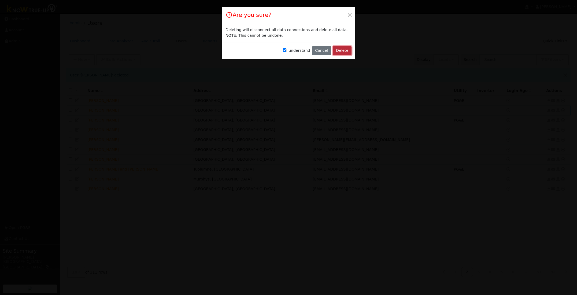
click at [342, 49] on button "Delete" at bounding box center [342, 50] width 19 height 9
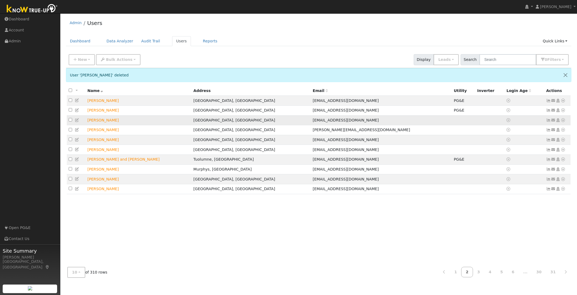
click at [563, 122] on icon at bounding box center [563, 120] width 5 height 4
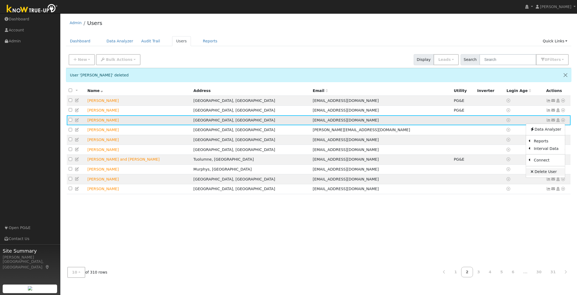
click at [542, 173] on link "Delete User" at bounding box center [545, 172] width 39 height 8
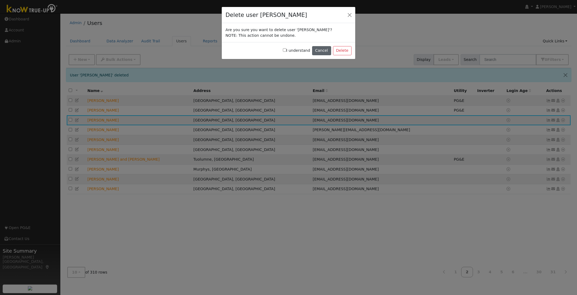
drag, startPoint x: 288, startPoint y: 49, endPoint x: 314, endPoint y: 50, distance: 26.0
click at [287, 49] on input "I understand" at bounding box center [284, 49] width 3 height 3
checkbox input "true"
click at [344, 50] on button "Delete" at bounding box center [342, 50] width 19 height 9
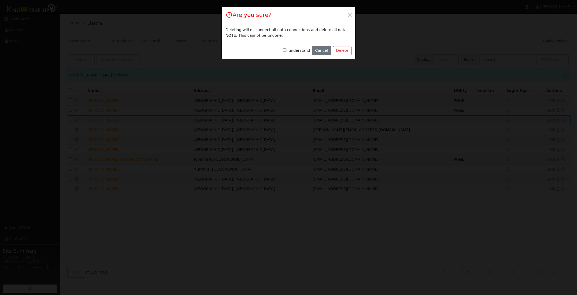
click at [287, 50] on input "I understand" at bounding box center [284, 49] width 3 height 3
checkbox input "true"
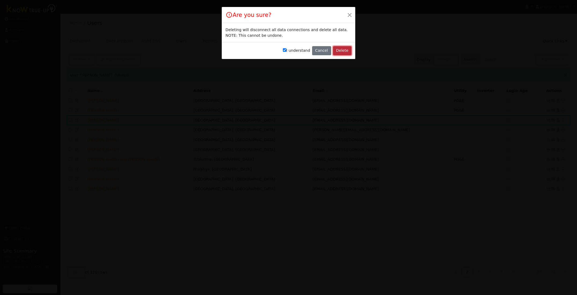
click at [338, 50] on button "Delete" at bounding box center [342, 50] width 19 height 9
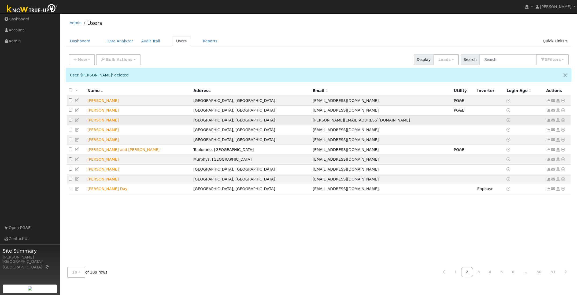
click at [563, 122] on icon at bounding box center [563, 120] width 5 height 4
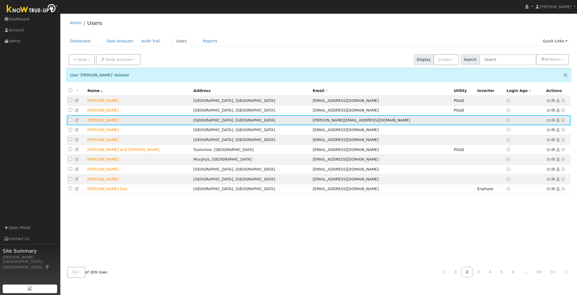
click at [563, 122] on icon at bounding box center [563, 120] width 5 height 4
click at [542, 172] on link "Delete User" at bounding box center [545, 172] width 39 height 8
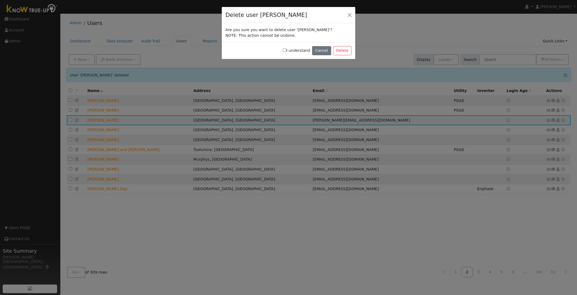
click at [287, 50] on input "I understand" at bounding box center [284, 49] width 3 height 3
checkbox input "true"
drag, startPoint x: 354, startPoint y: 50, endPoint x: 348, endPoint y: 50, distance: 6.4
click at [354, 50] on div "I understand Cancel Delete" at bounding box center [289, 50] width 134 height 17
click at [346, 50] on button "Delete" at bounding box center [342, 50] width 19 height 9
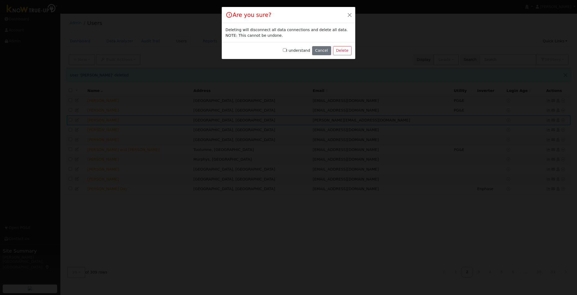
click at [286, 50] on input "I understand" at bounding box center [284, 49] width 3 height 3
checkbox input "true"
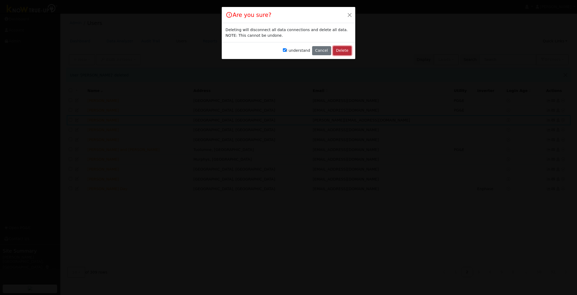
click at [343, 51] on button "Delete" at bounding box center [342, 50] width 19 height 9
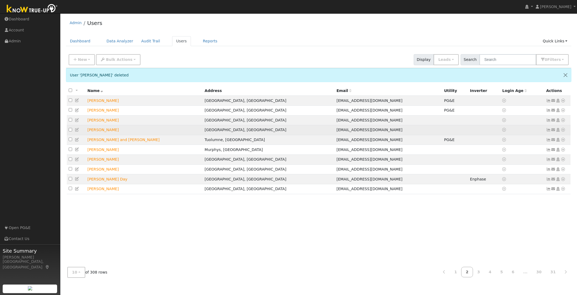
click at [563, 131] on icon at bounding box center [563, 130] width 5 height 4
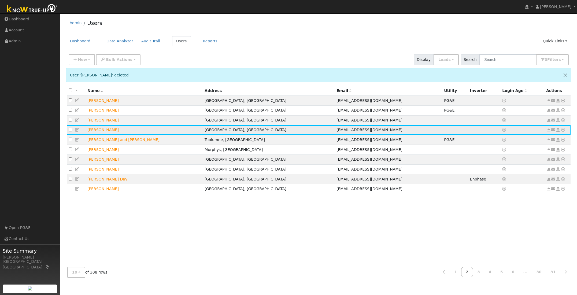
click at [563, 131] on icon at bounding box center [563, 130] width 5 height 4
click at [552, 183] on link "Delete User" at bounding box center [545, 182] width 39 height 8
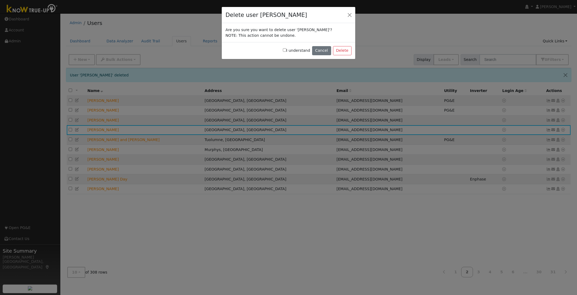
click at [287, 52] on input "I understand" at bounding box center [284, 49] width 3 height 3
checkbox input "true"
click at [344, 50] on button "Delete" at bounding box center [342, 50] width 19 height 9
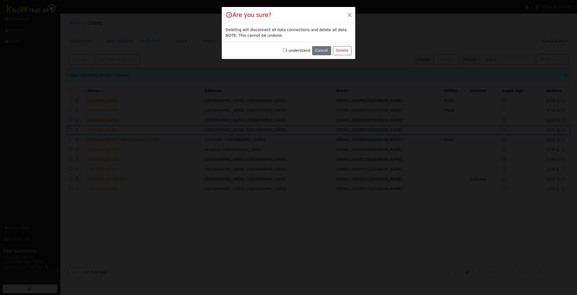
drag, startPoint x: 286, startPoint y: 50, endPoint x: 289, endPoint y: 50, distance: 3.2
click at [287, 50] on input "I understand" at bounding box center [284, 49] width 3 height 3
checkbox input "true"
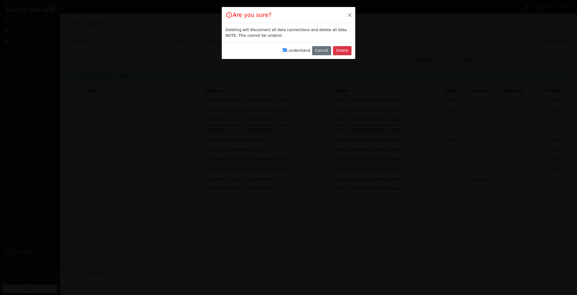
click at [355, 48] on div "I understand Cancel Delete" at bounding box center [289, 50] width 134 height 17
click at [343, 50] on button "Delete" at bounding box center [342, 50] width 19 height 9
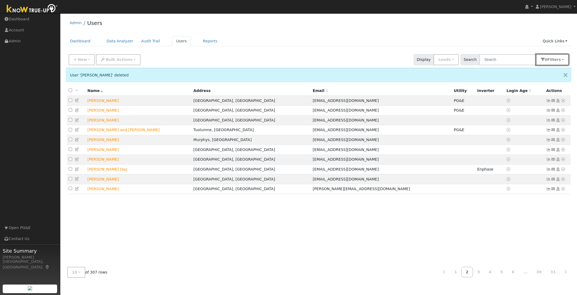
click at [562, 59] on button "0 Filter s" at bounding box center [552, 59] width 33 height 11
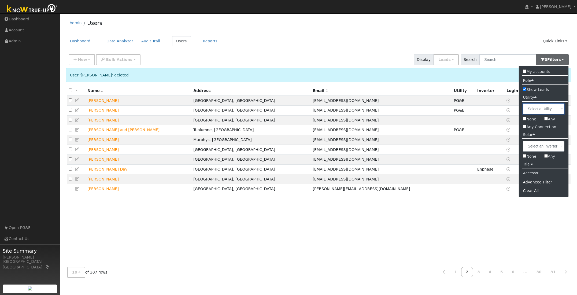
click at [539, 111] on input "text" at bounding box center [544, 109] width 42 height 11
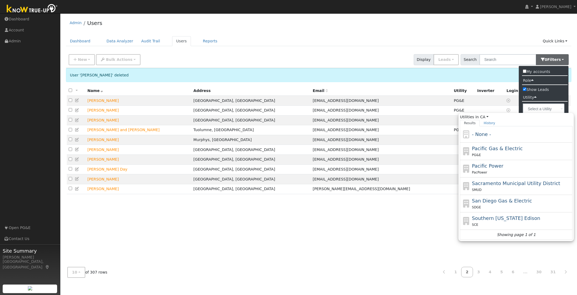
click at [488, 150] on span "Pacific Gas & Electric" at bounding box center [497, 149] width 51 height 6
click at [0, 0] on input "Utilities in [GEOGRAPHIC_DATA] All States AL AK AZ AR CA CO [GEOGRAPHIC_DATA] D…" at bounding box center [0, 0] width 0 height 0
type input "Pacific Gas & Electric"
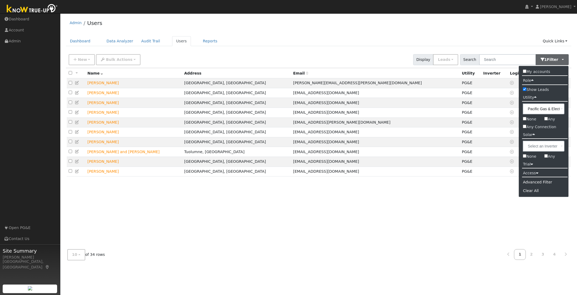
click at [533, 196] on ul "My accounts Role Show Leads Show Leads Admin Billing Admin Account Manager Mana…" at bounding box center [544, 131] width 50 height 131
click at [566, 253] on icon at bounding box center [566, 254] width 2 height 4
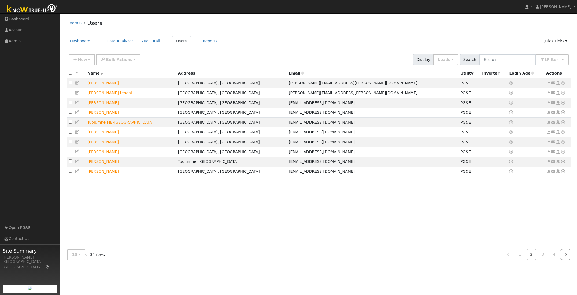
click at [565, 254] on icon at bounding box center [566, 254] width 2 height 4
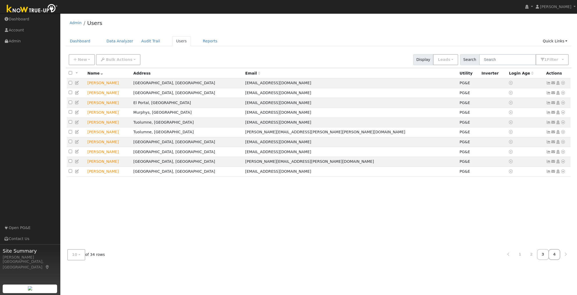
click at [555, 255] on link "4" at bounding box center [555, 254] width 12 height 10
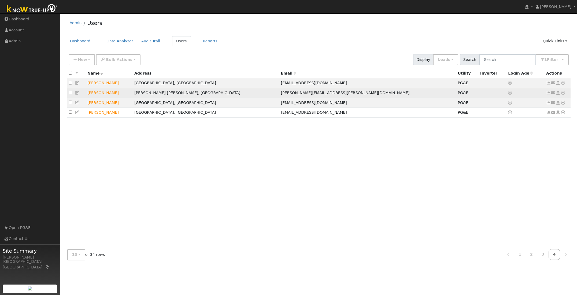
click at [564, 94] on icon at bounding box center [563, 93] width 5 height 4
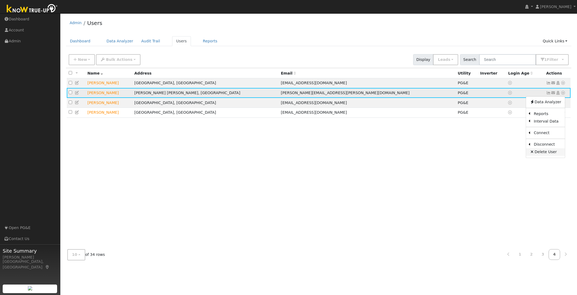
click at [554, 153] on link "Delete User" at bounding box center [545, 152] width 39 height 8
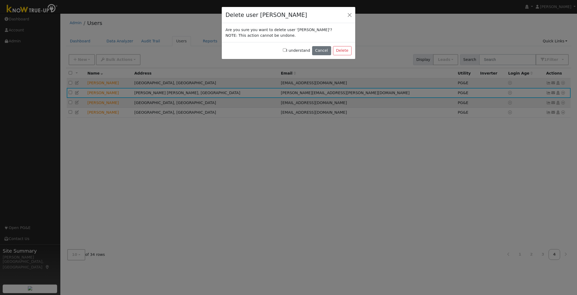
click at [287, 50] on input "I understand" at bounding box center [284, 49] width 3 height 3
checkbox input "true"
click at [345, 51] on button "Delete" at bounding box center [342, 50] width 19 height 9
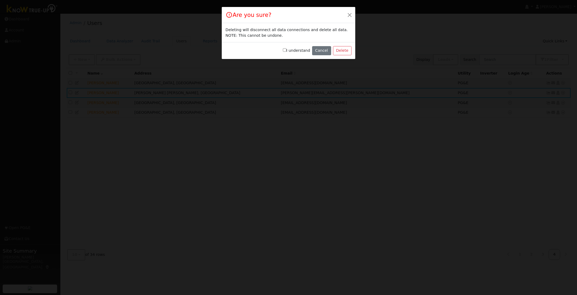
drag, startPoint x: 289, startPoint y: 50, endPoint x: 302, endPoint y: 50, distance: 13.2
click at [287, 50] on input "I understand" at bounding box center [284, 49] width 3 height 3
checkbox input "true"
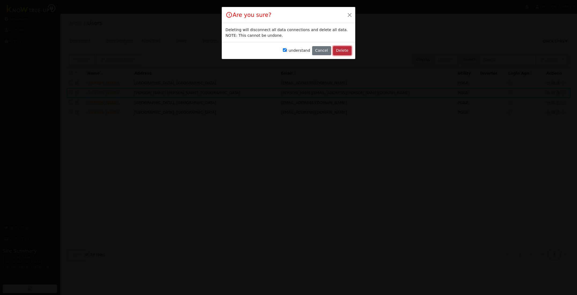
click at [341, 51] on button "Delete" at bounding box center [342, 50] width 19 height 9
